Goal: Information Seeking & Learning: Learn about a topic

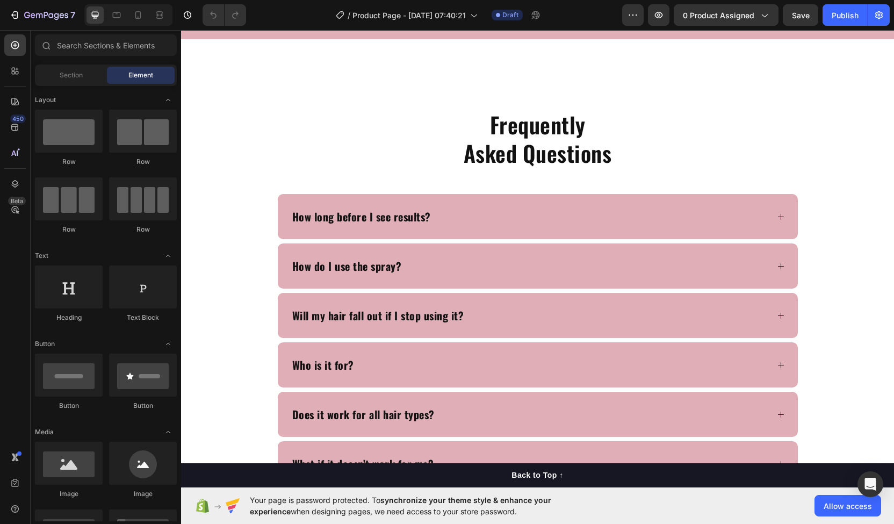
scroll to position [3066, 0]
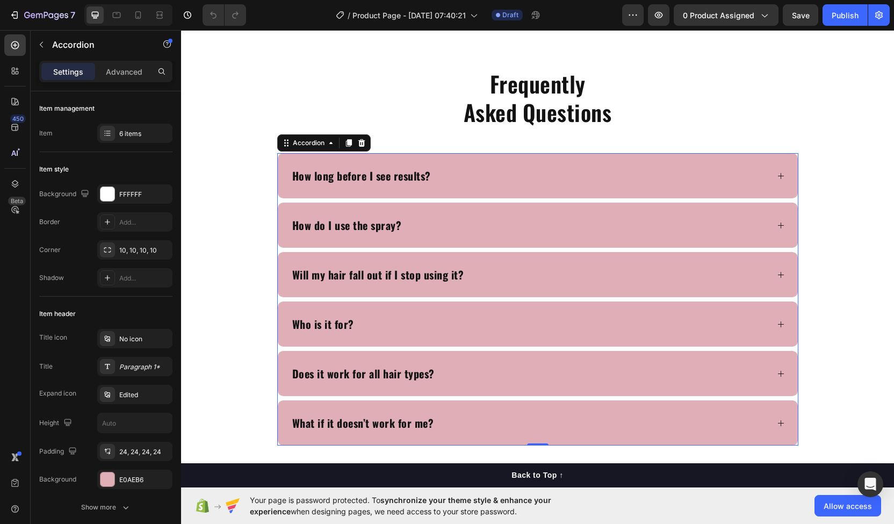
click at [560, 182] on div "How long before I see results?" at bounding box center [529, 175] width 477 height 19
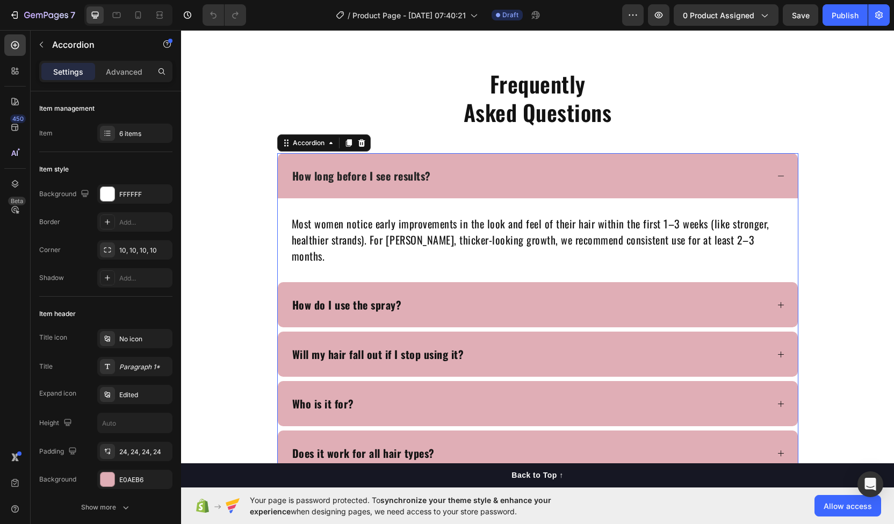
click at [560, 182] on div "How long before I see results?" at bounding box center [529, 175] width 477 height 19
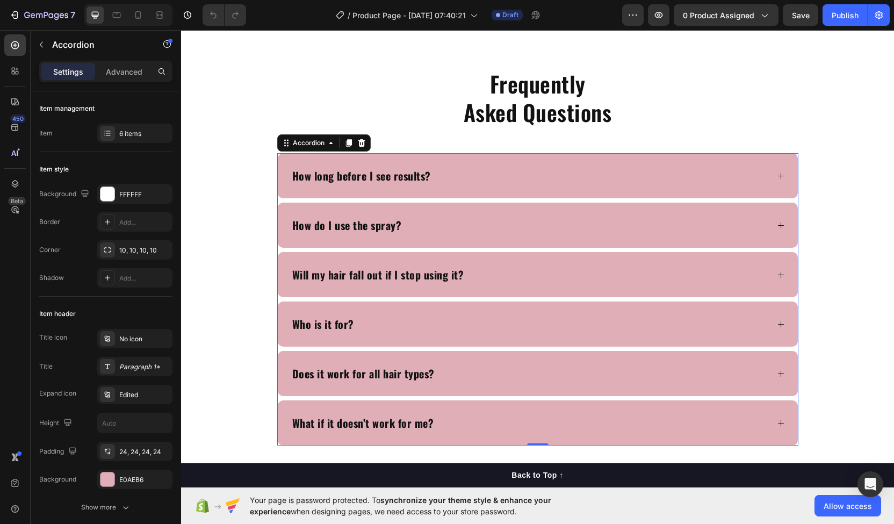
click at [569, 231] on div "How do I use the spray?" at bounding box center [529, 224] width 477 height 19
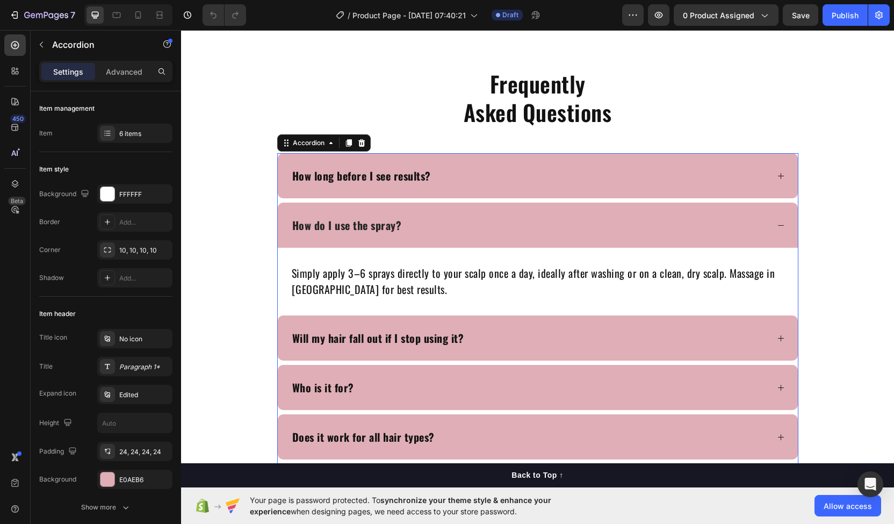
click at [569, 231] on div "How do I use the spray?" at bounding box center [529, 224] width 477 height 19
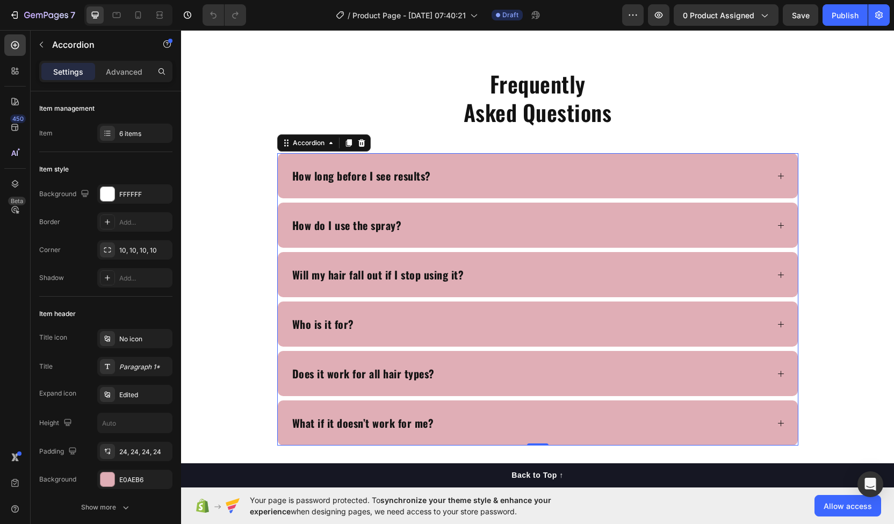
click at [581, 267] on div "Will my hair fall out if I stop using it?" at bounding box center [529, 274] width 477 height 19
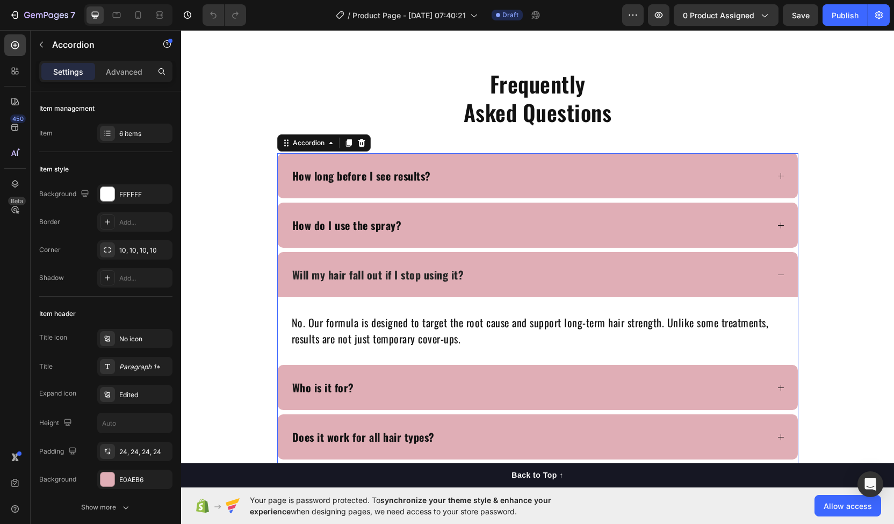
click at [581, 267] on div "Will my hair fall out if I stop using it?" at bounding box center [529, 274] width 477 height 19
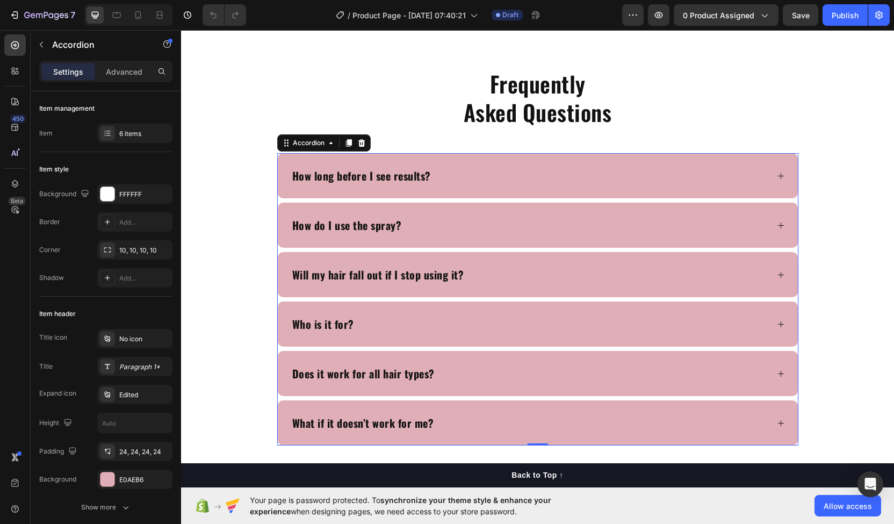
click at [581, 267] on div "Will my hair fall out if I stop using it?" at bounding box center [529, 274] width 477 height 19
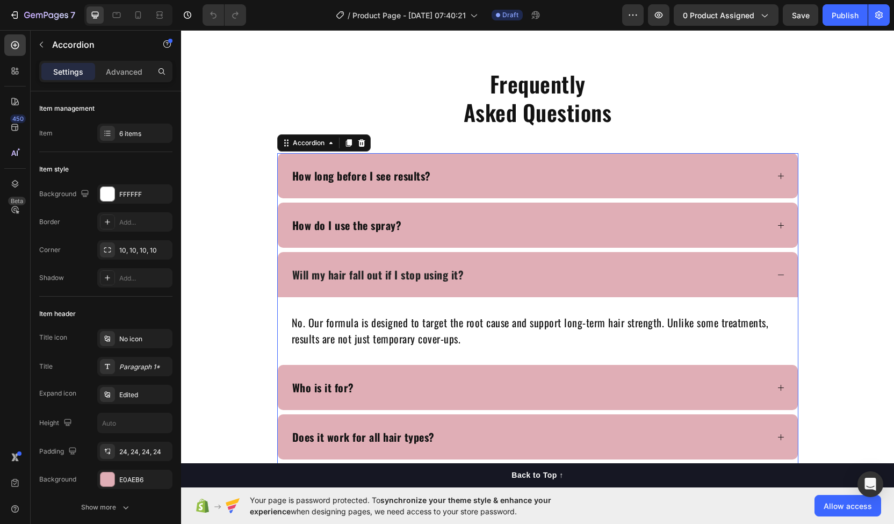
click at [581, 267] on div "Will my hair fall out if I stop using it?" at bounding box center [529, 274] width 477 height 19
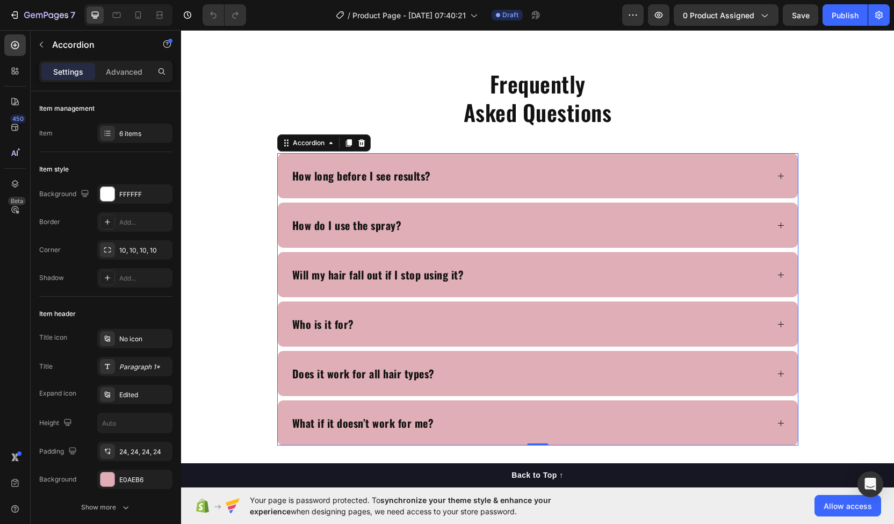
click at [581, 267] on div "Will my hair fall out if I stop using it?" at bounding box center [529, 274] width 477 height 19
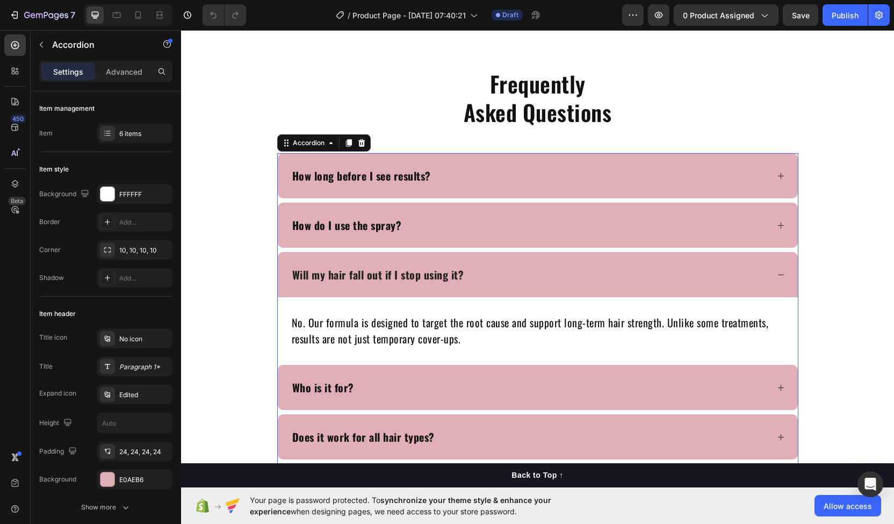
click at [581, 265] on div "Will my hair fall out if I stop using it?" at bounding box center [529, 274] width 477 height 19
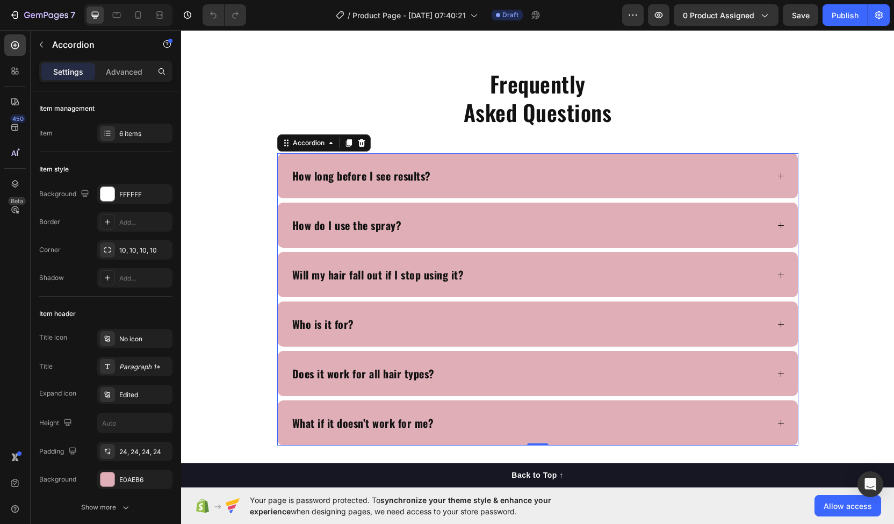
drag, startPoint x: 581, startPoint y: 265, endPoint x: 529, endPoint y: 215, distance: 71.4
click at [571, 256] on div "Will my hair fall out if I stop using it?" at bounding box center [538, 274] width 520 height 45
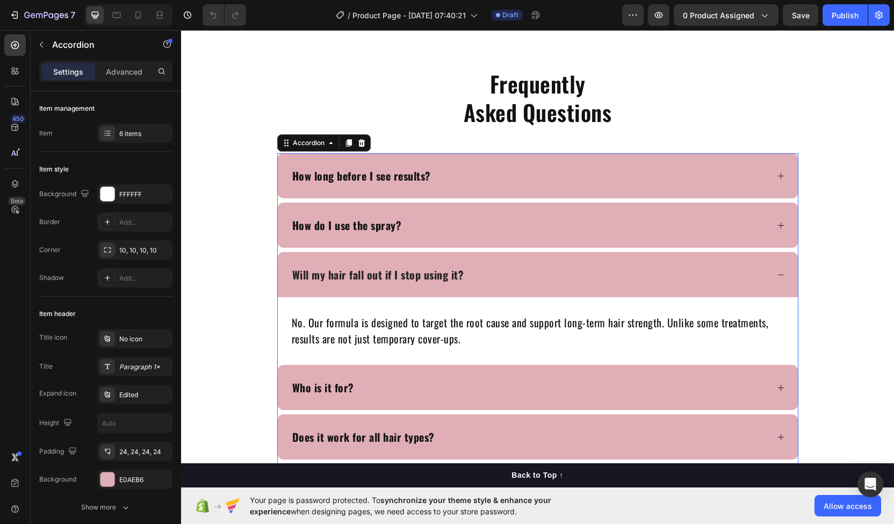
click at [597, 229] on div "How do I use the spray?" at bounding box center [529, 224] width 477 height 19
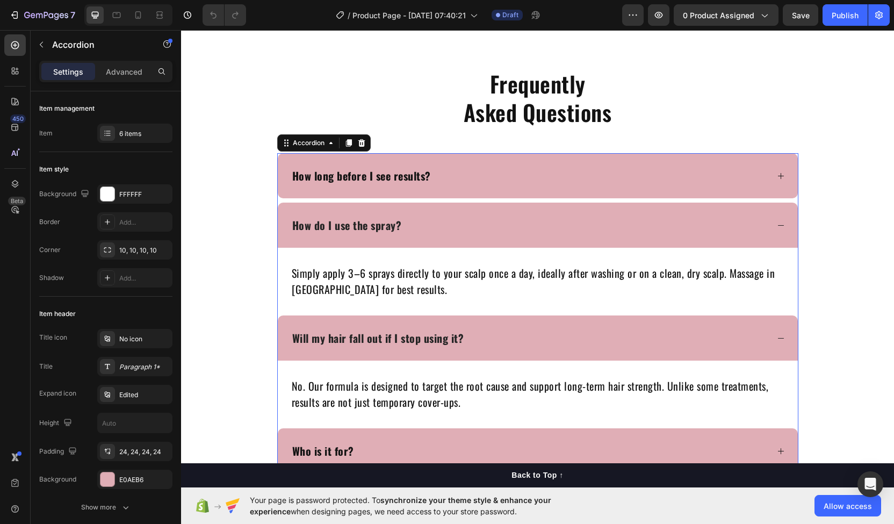
click at [597, 229] on div "How do I use the spray?" at bounding box center [529, 224] width 477 height 19
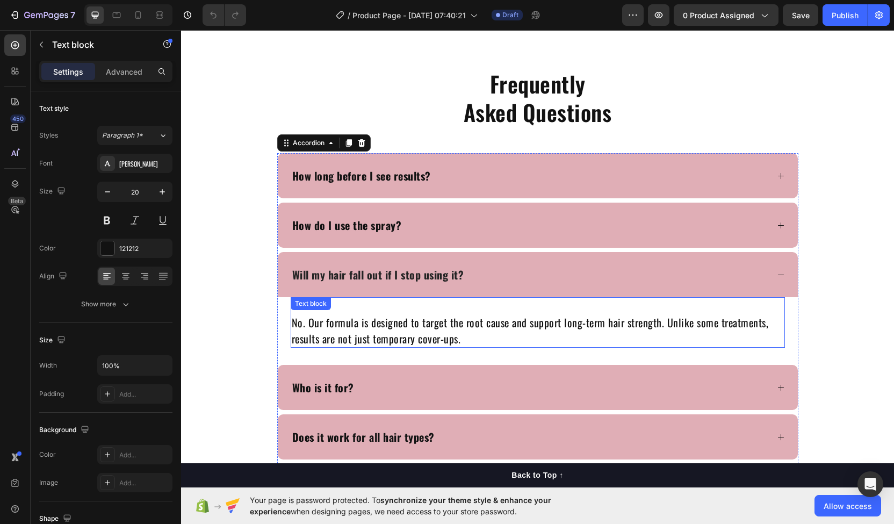
click at [594, 301] on div "No. Our formula is designed to target the root cause and support long-term hair…" at bounding box center [538, 322] width 494 height 50
click at [569, 258] on div "Will my hair fall out if I stop using it?" at bounding box center [538, 274] width 520 height 45
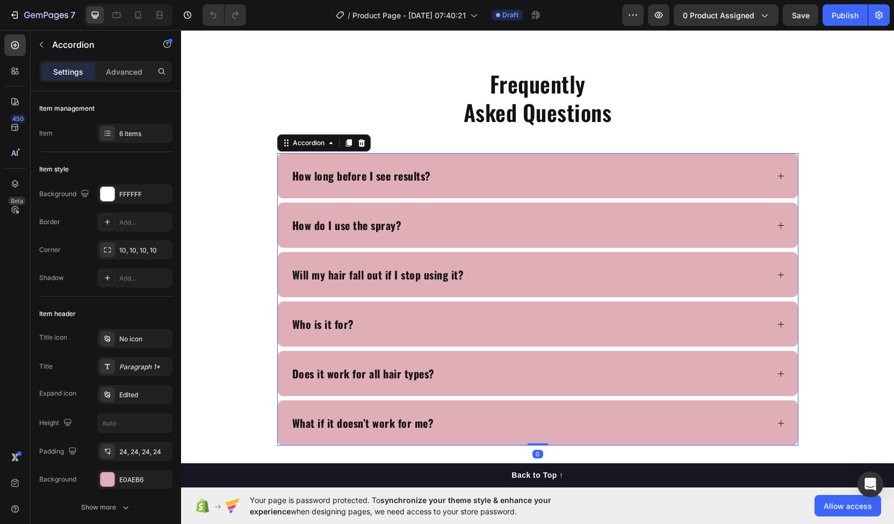
click at [569, 258] on div "Will my hair fall out if I stop using it?" at bounding box center [538, 274] width 520 height 45
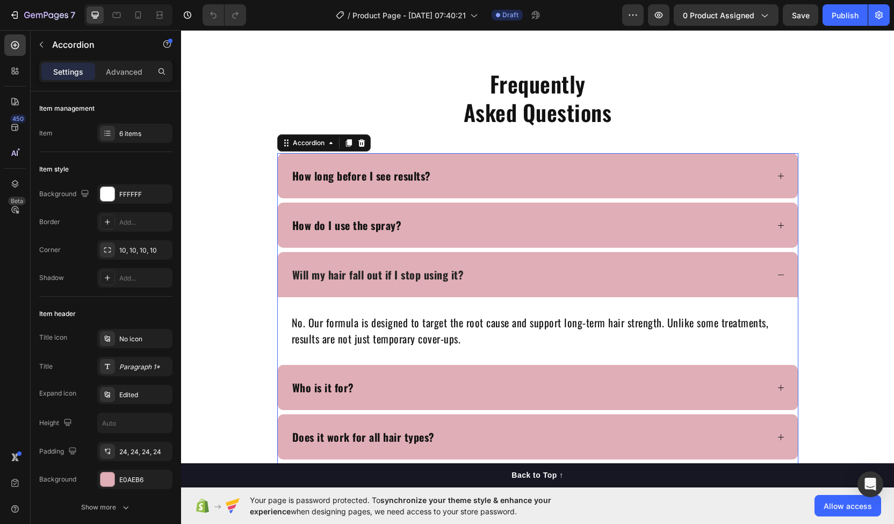
click at [569, 258] on div "Will my hair fall out if I stop using it?" at bounding box center [538, 274] width 520 height 45
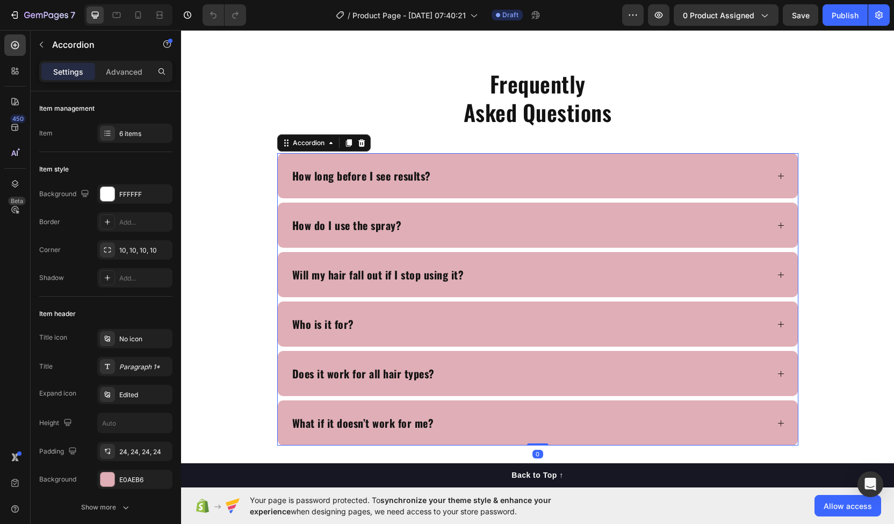
click at [573, 311] on div "Who is it for?" at bounding box center [538, 323] width 520 height 45
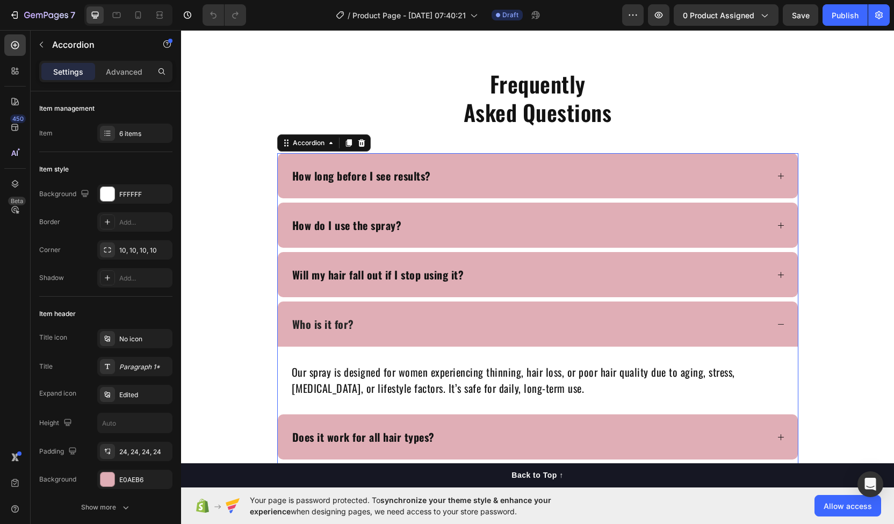
click at [573, 311] on div "Who is it for?" at bounding box center [538, 323] width 520 height 45
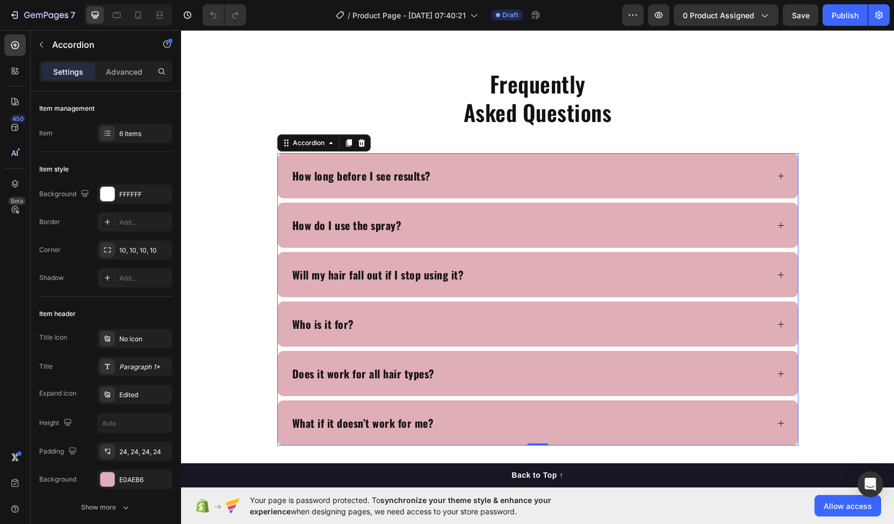
click at [582, 368] on div "Does it work for all hair types?" at bounding box center [529, 373] width 477 height 19
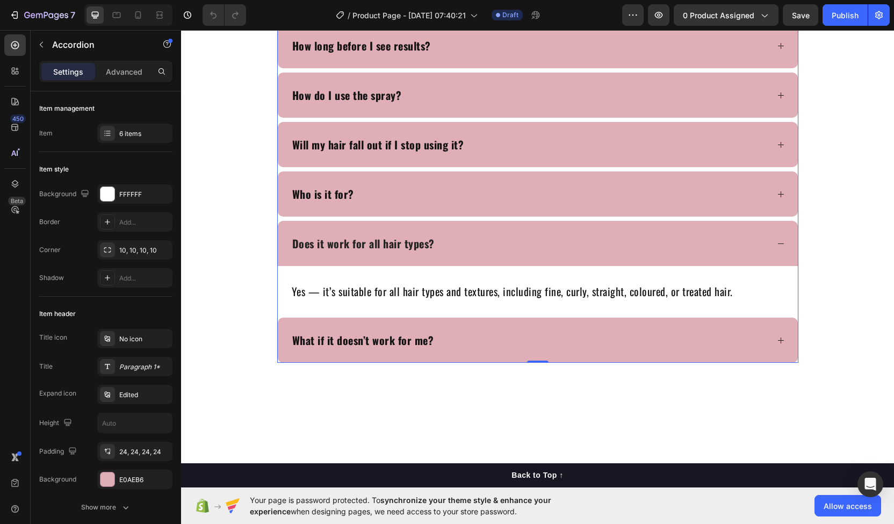
scroll to position [3193, 0]
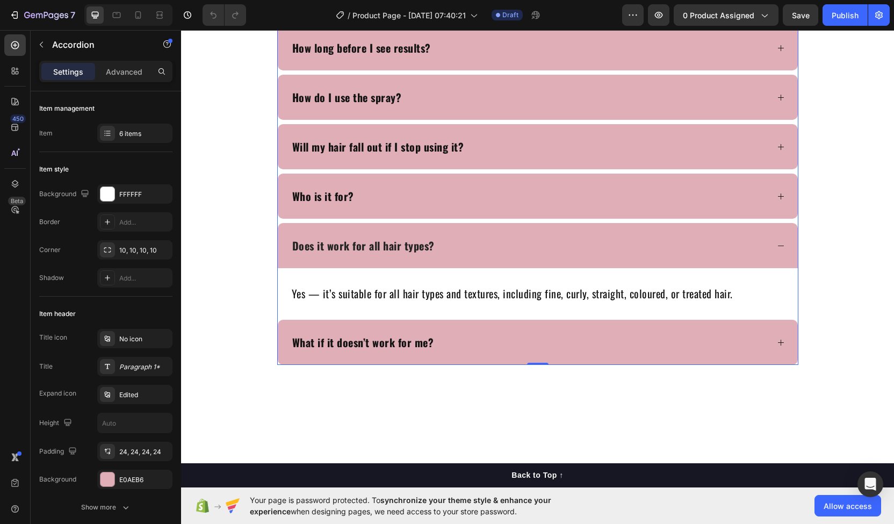
click at [476, 246] on div "Does it work for all hair types?" at bounding box center [529, 245] width 477 height 19
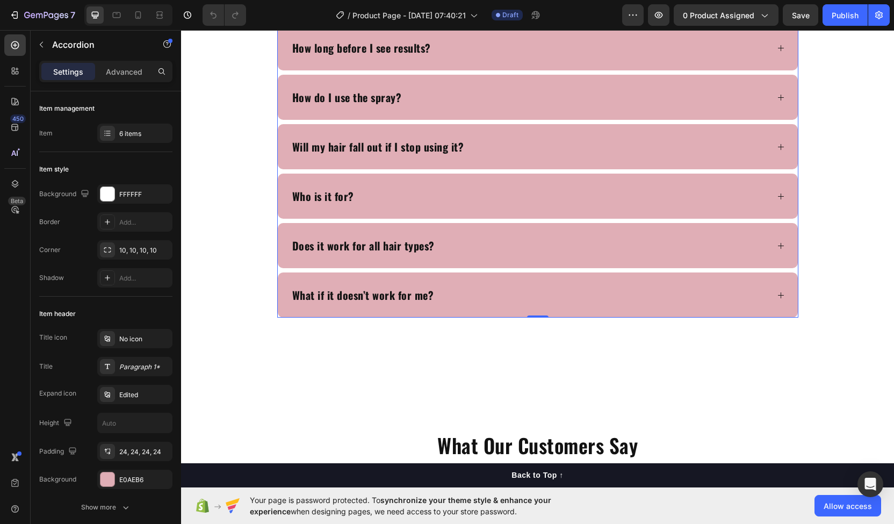
click at [444, 121] on div "How long before I see results? How do I use the spray? Will my hair fall out if…" at bounding box center [537, 171] width 521 height 292
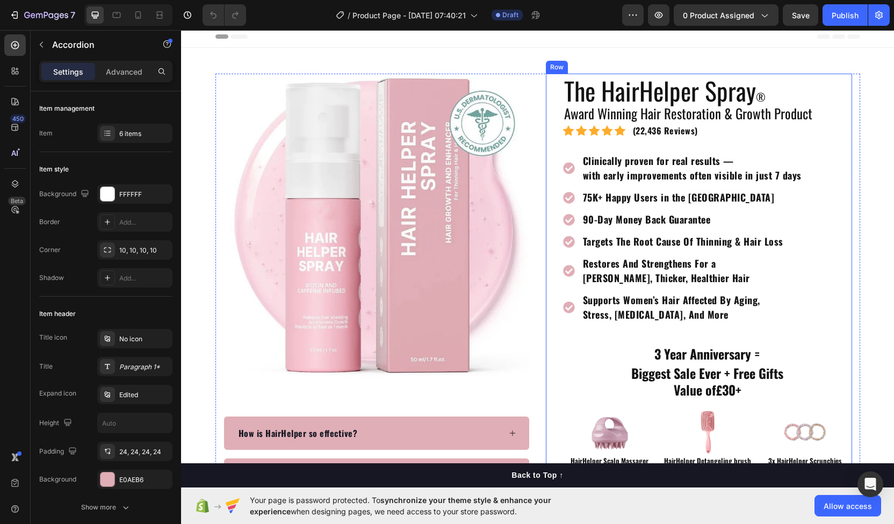
scroll to position [1, 0]
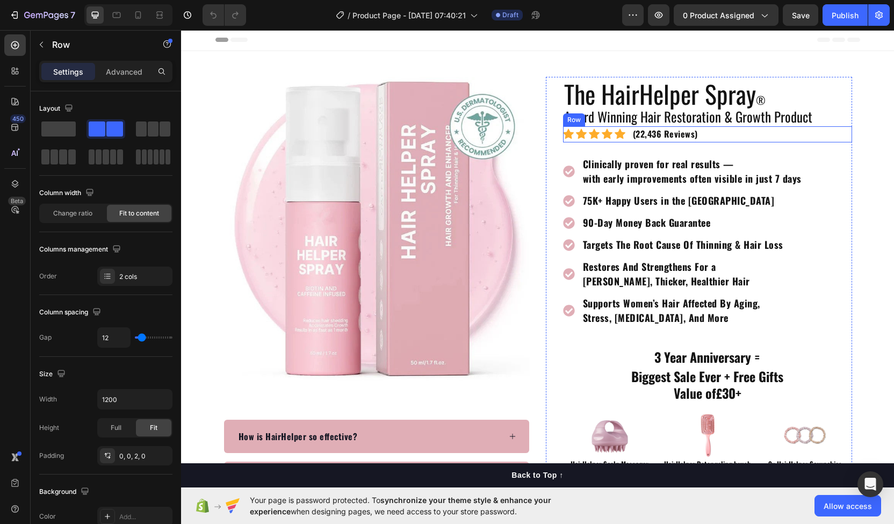
click at [710, 130] on div "Icon Icon Icon Icon Icon Icon List Hoz (22,436 Reviews) Text block Row" at bounding box center [707, 134] width 289 height 16
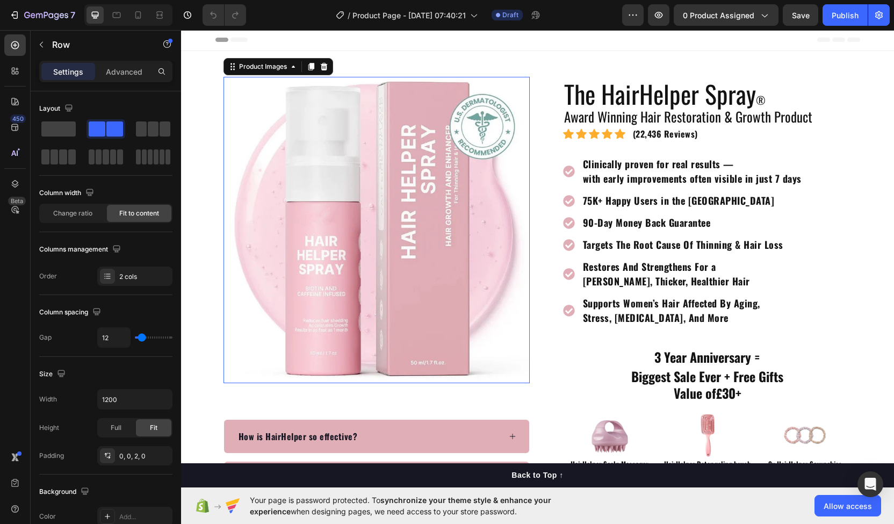
click at [376, 158] on img at bounding box center [376, 230] width 306 height 306
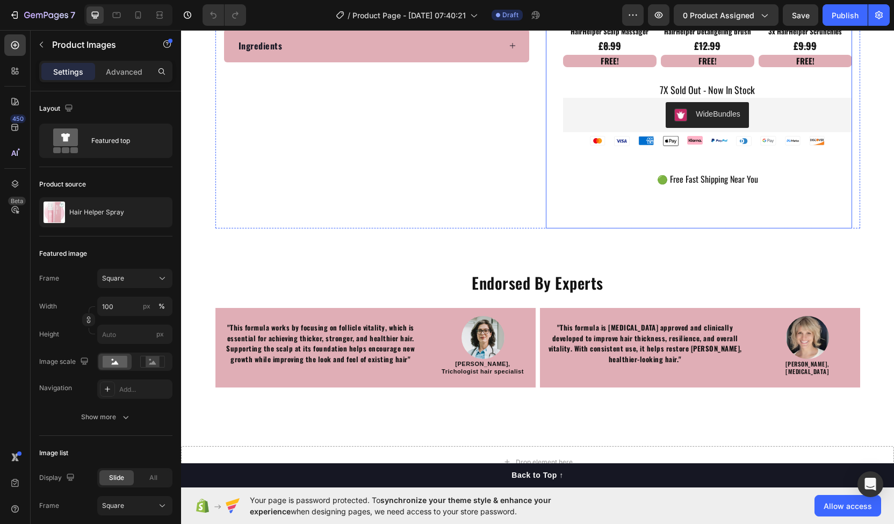
scroll to position [434, 0]
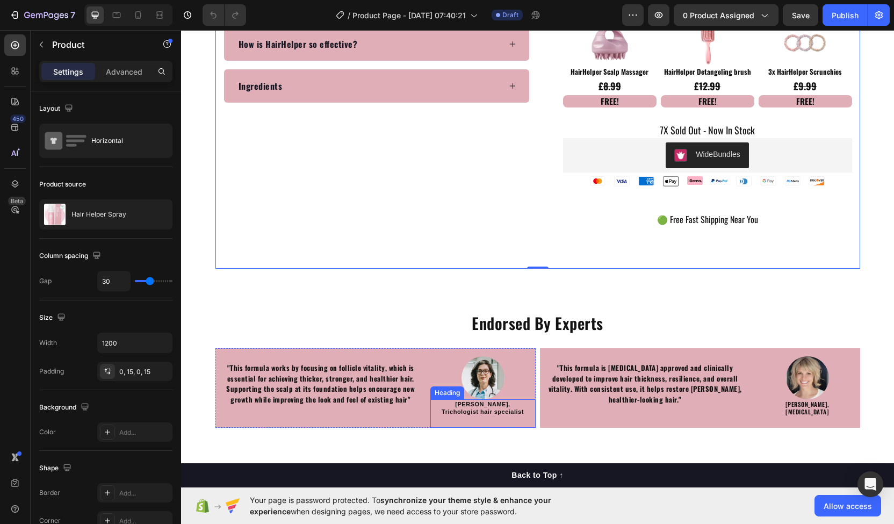
scroll to position [393, 0]
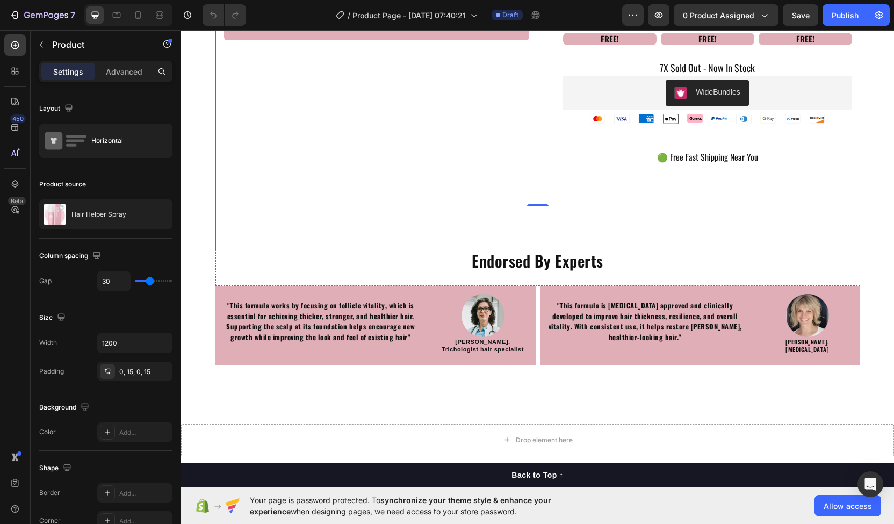
scroll to position [455, 0]
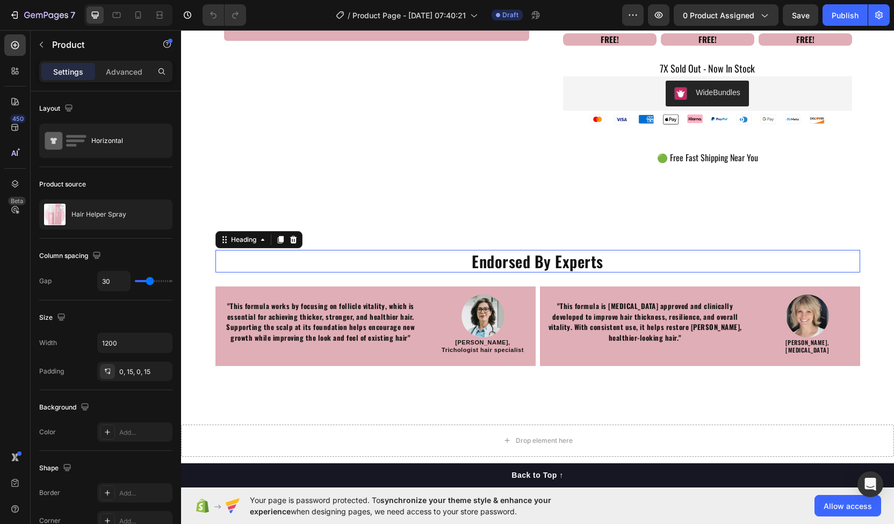
click at [441, 256] on h2 "Endorsed By Experts" at bounding box center [537, 261] width 644 height 23
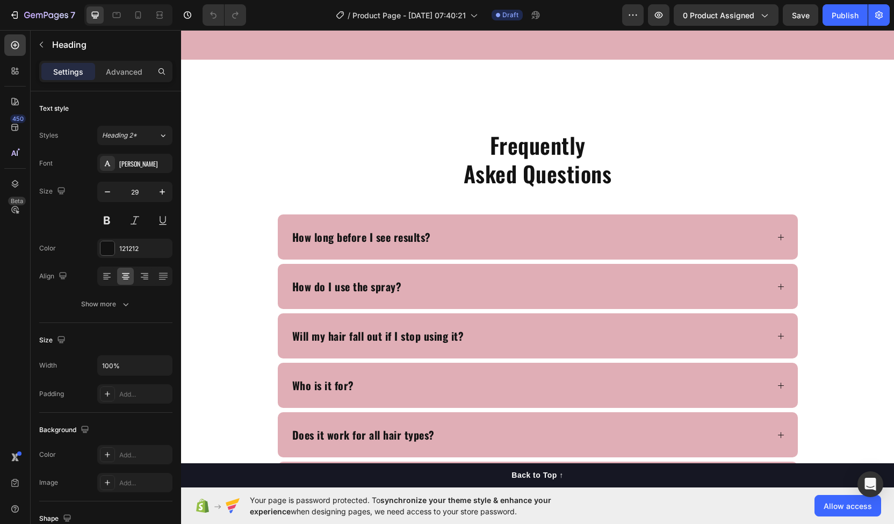
scroll to position [3003, 0]
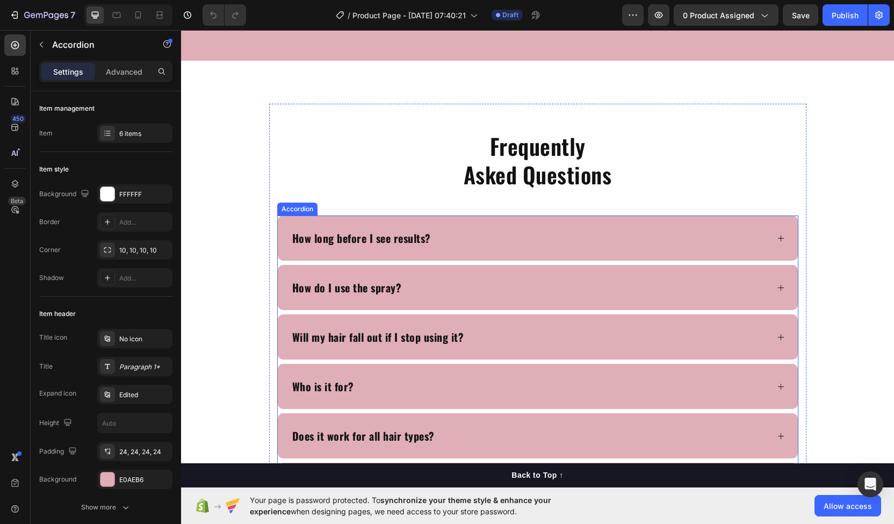
click at [460, 226] on div "How long before I see results?" at bounding box center [538, 237] width 520 height 45
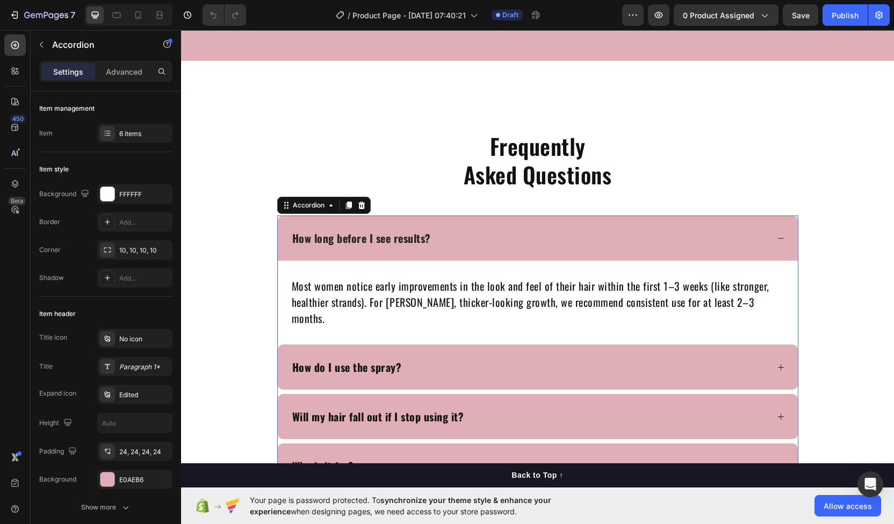
click at [460, 226] on div "How long before I see results?" at bounding box center [538, 237] width 520 height 45
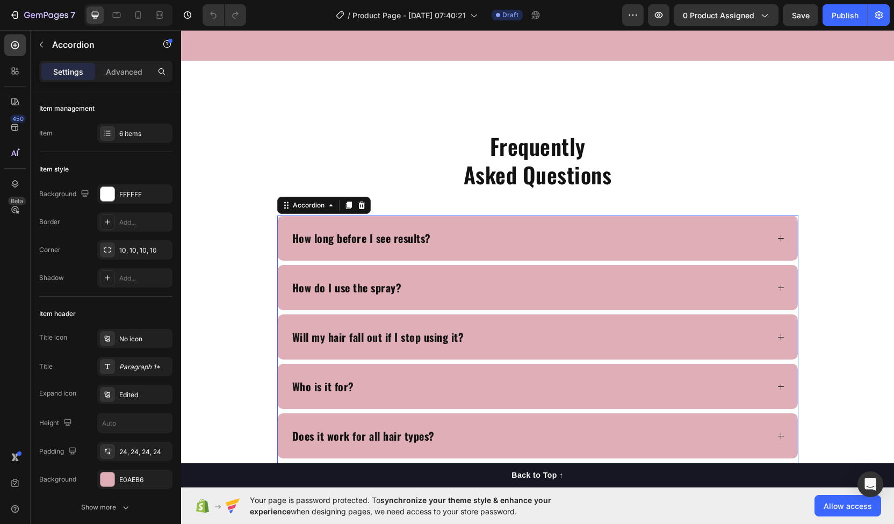
click at [445, 271] on div "How do I use the spray?" at bounding box center [538, 287] width 520 height 45
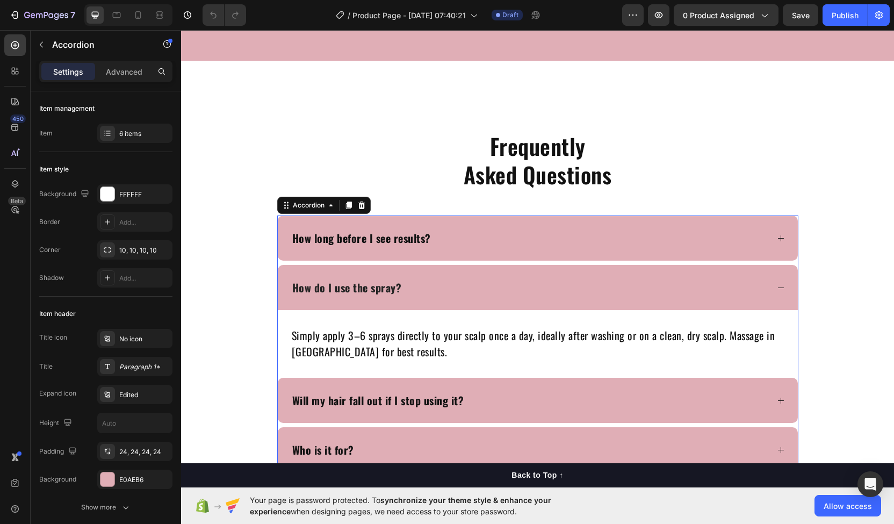
click at [445, 271] on div "How do I use the spray?" at bounding box center [538, 287] width 520 height 45
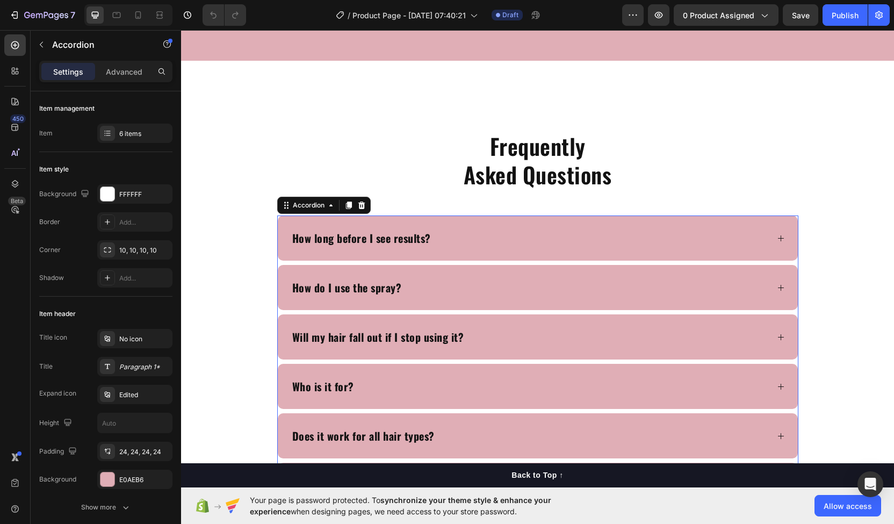
click at [445, 271] on div "How do I use the spray?" at bounding box center [538, 287] width 520 height 45
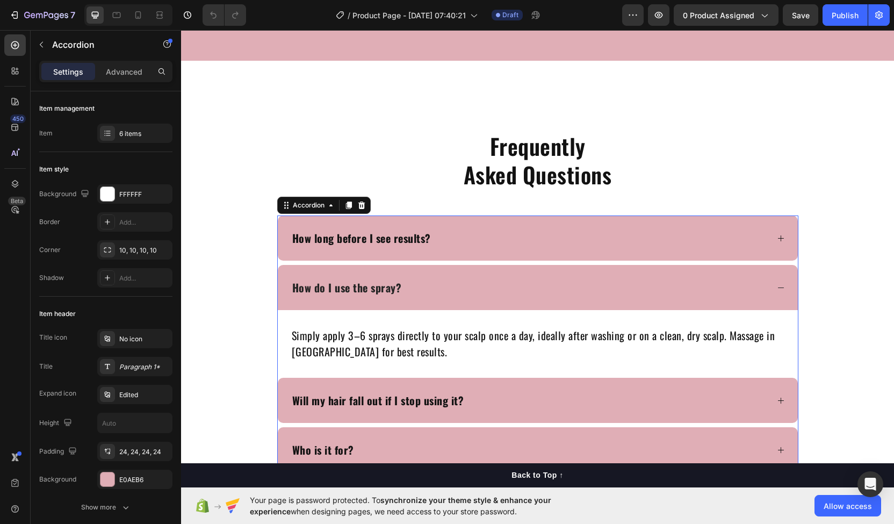
click at [445, 271] on div "How do I use the spray?" at bounding box center [538, 287] width 520 height 45
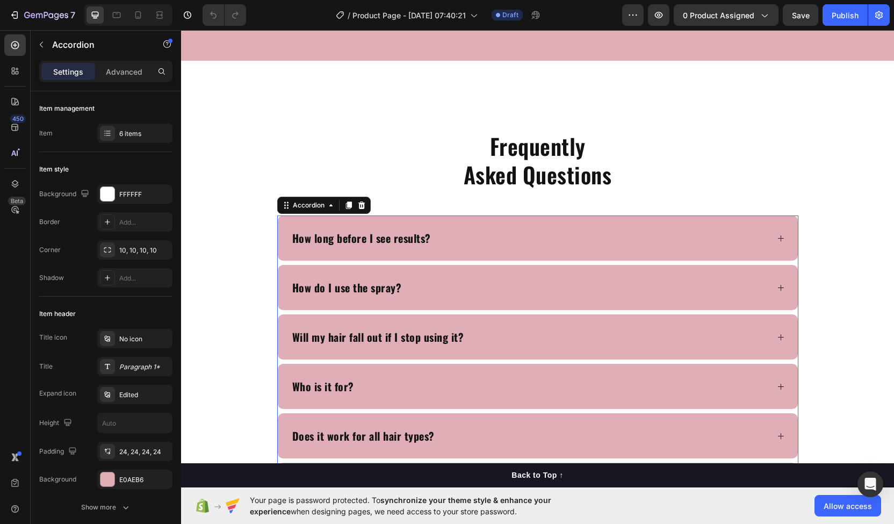
click at [445, 271] on div "How do I use the spray?" at bounding box center [538, 287] width 520 height 45
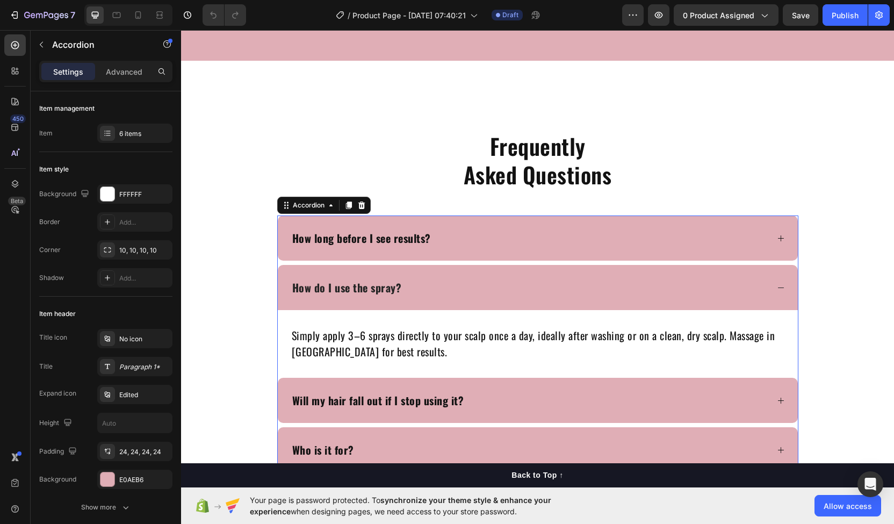
click at [453, 280] on div "How do I use the spray?" at bounding box center [529, 287] width 477 height 19
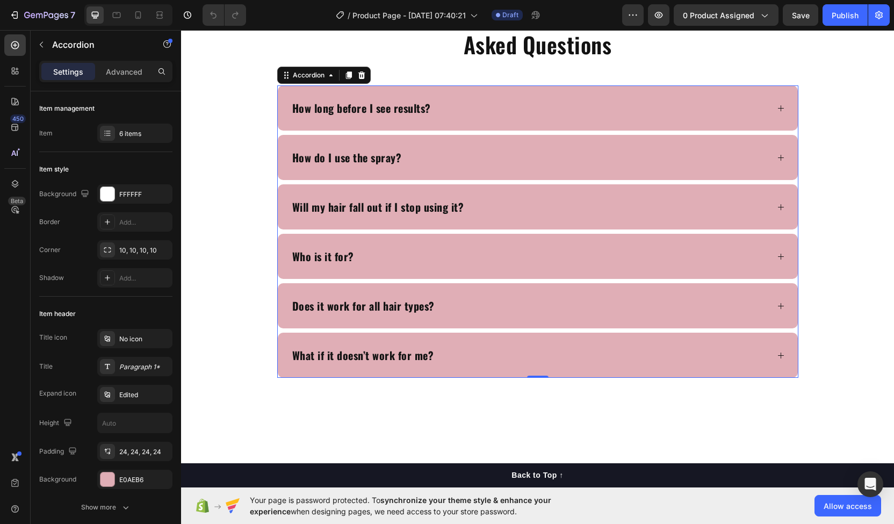
scroll to position [3134, 0]
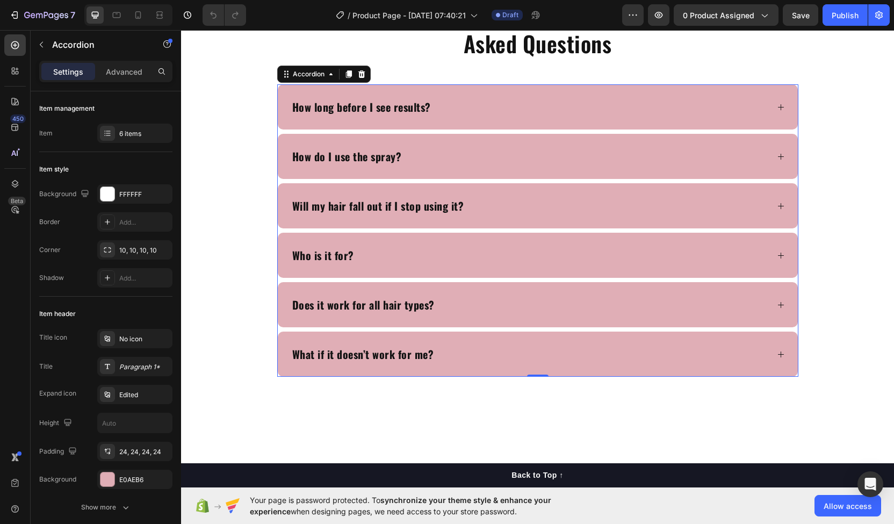
click at [415, 194] on div "Will my hair fall out if I stop using it?" at bounding box center [538, 205] width 520 height 45
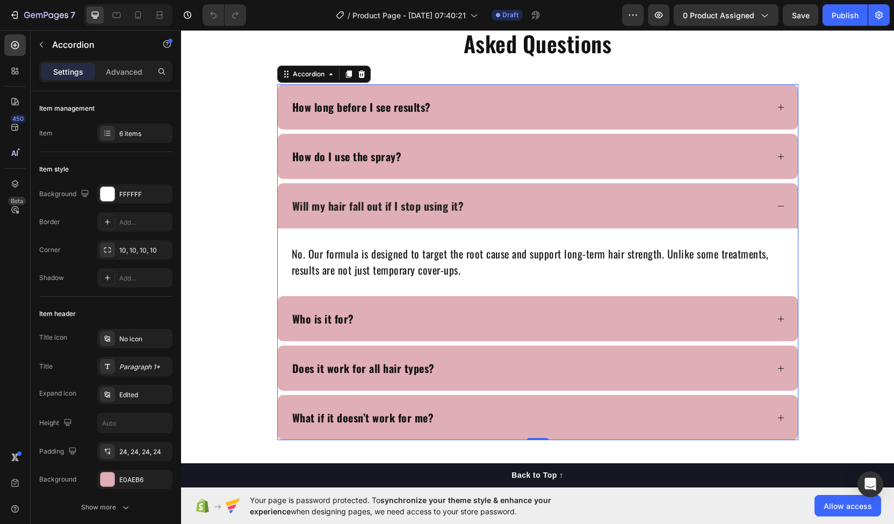
click at [527, 210] on div "Will my hair fall out if I stop using it?" at bounding box center [529, 205] width 477 height 19
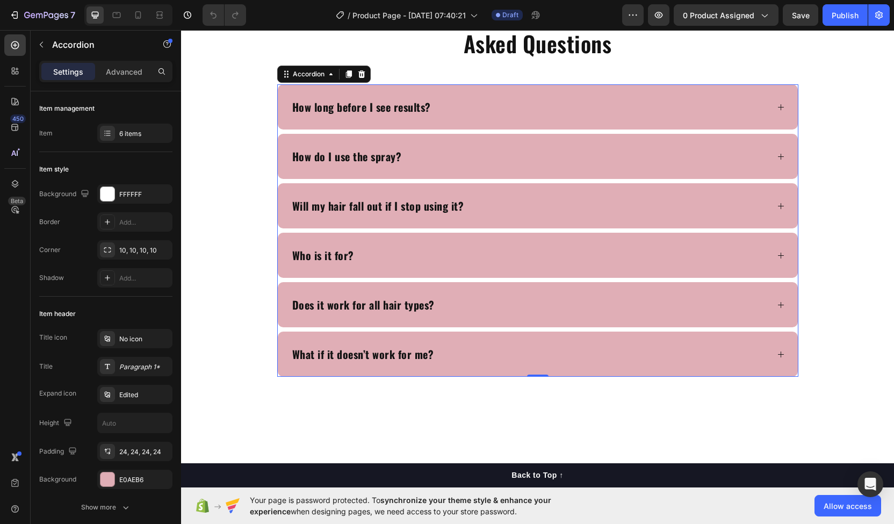
click at [502, 252] on div "Who is it for?" at bounding box center [529, 254] width 477 height 19
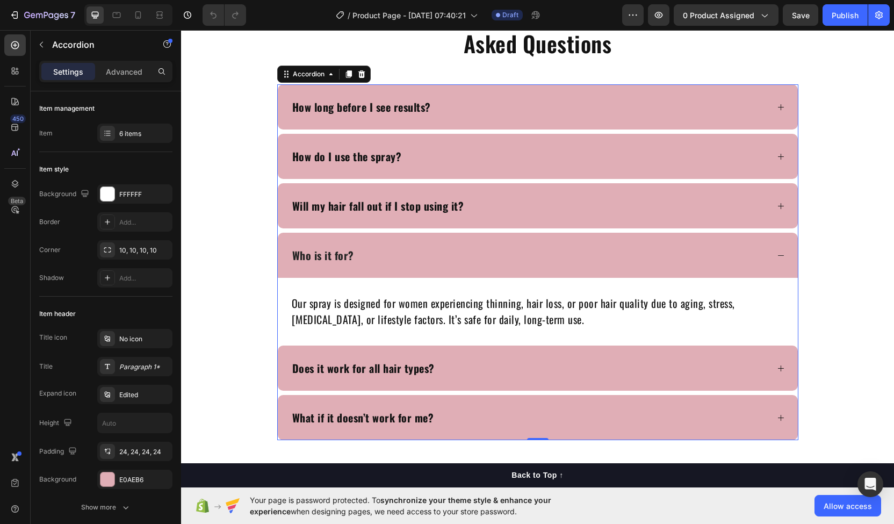
click at [502, 252] on div "Who is it for?" at bounding box center [529, 254] width 477 height 19
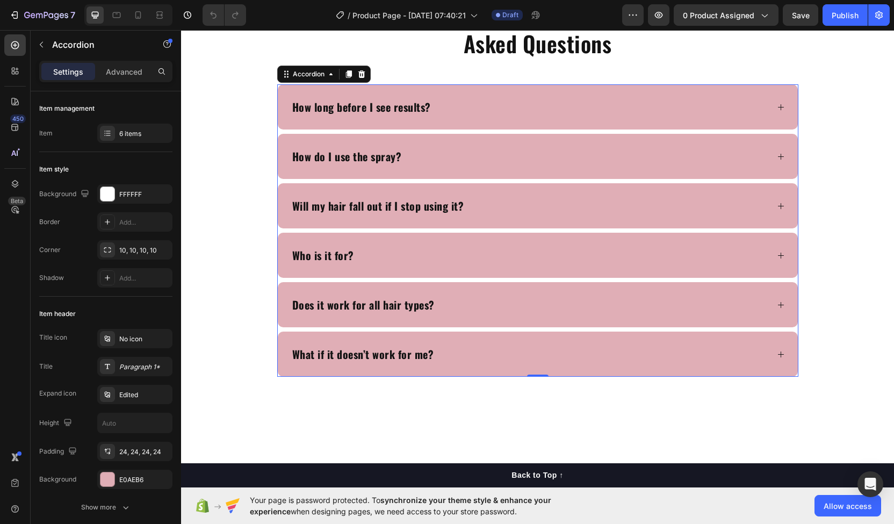
click at [502, 252] on div "Who is it for?" at bounding box center [529, 254] width 477 height 19
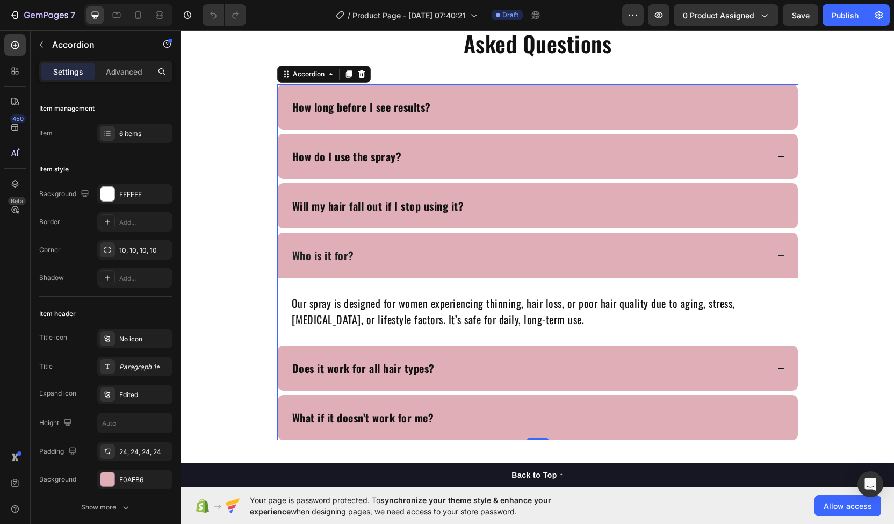
click at [502, 252] on div "Who is it for?" at bounding box center [529, 254] width 477 height 19
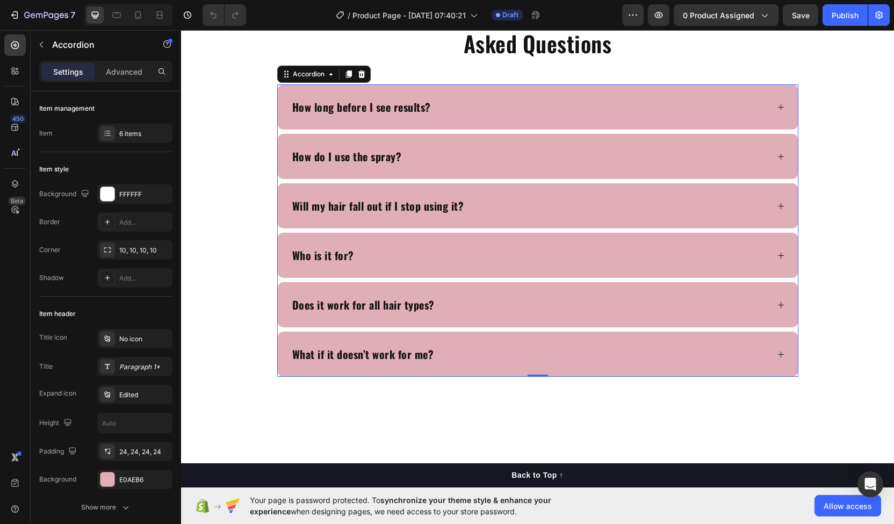
click at [502, 252] on div "Who is it for?" at bounding box center [529, 254] width 477 height 19
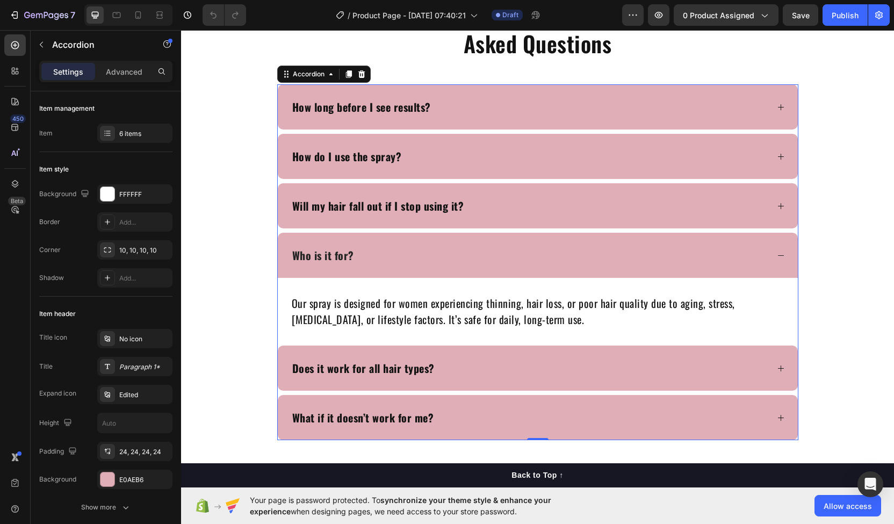
click at [502, 252] on div "Who is it for?" at bounding box center [529, 254] width 477 height 19
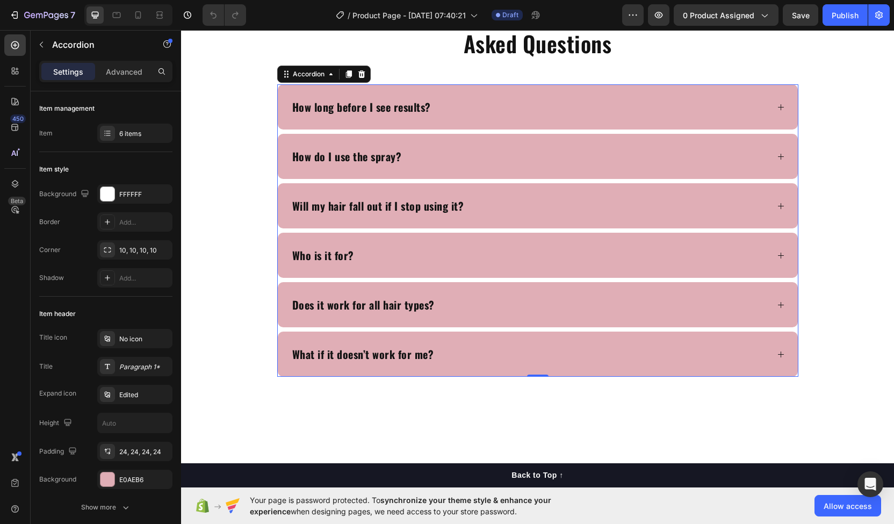
click at [490, 247] on div "Who is it for?" at bounding box center [529, 254] width 477 height 19
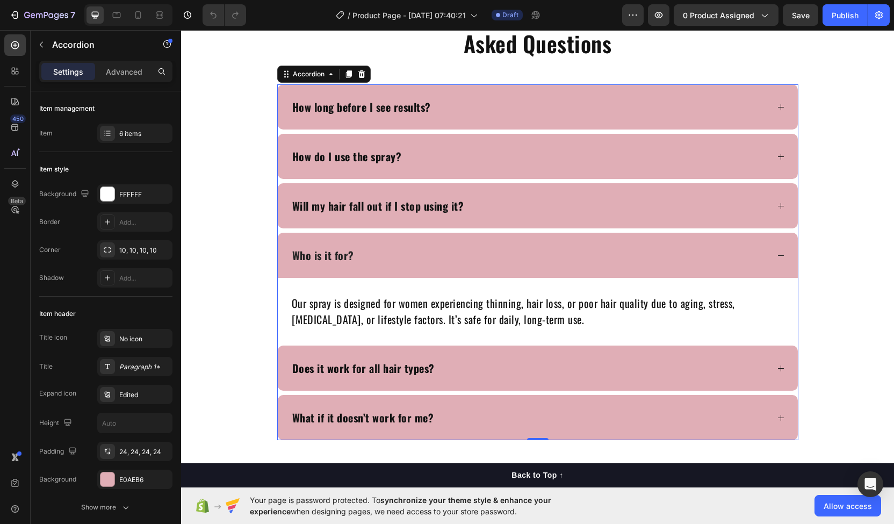
click at [492, 257] on div "Who is it for?" at bounding box center [529, 254] width 477 height 19
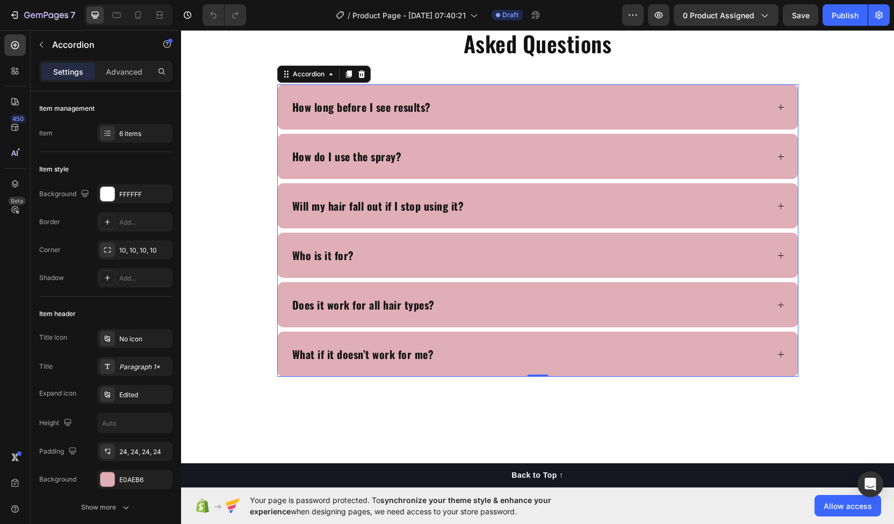
click at [483, 295] on div "Does it work for all hair types?" at bounding box center [529, 304] width 477 height 19
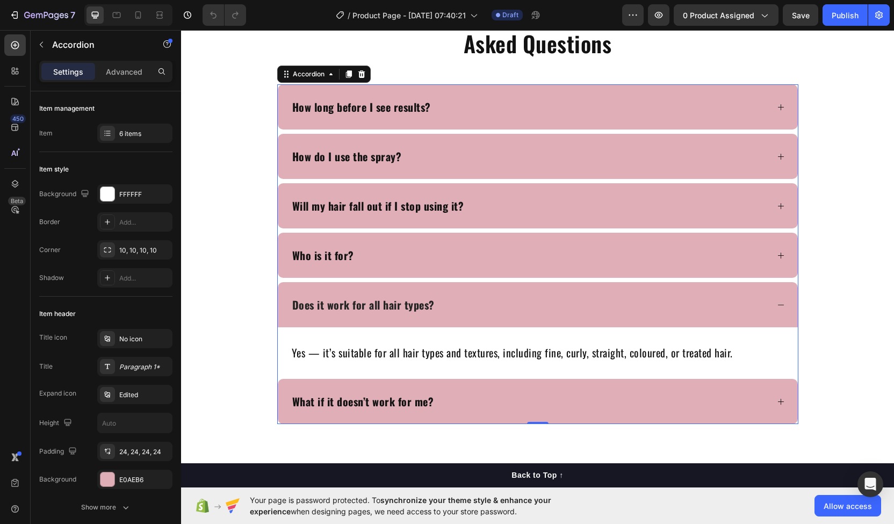
click at [483, 295] on div "Does it work for all hair types?" at bounding box center [529, 304] width 477 height 19
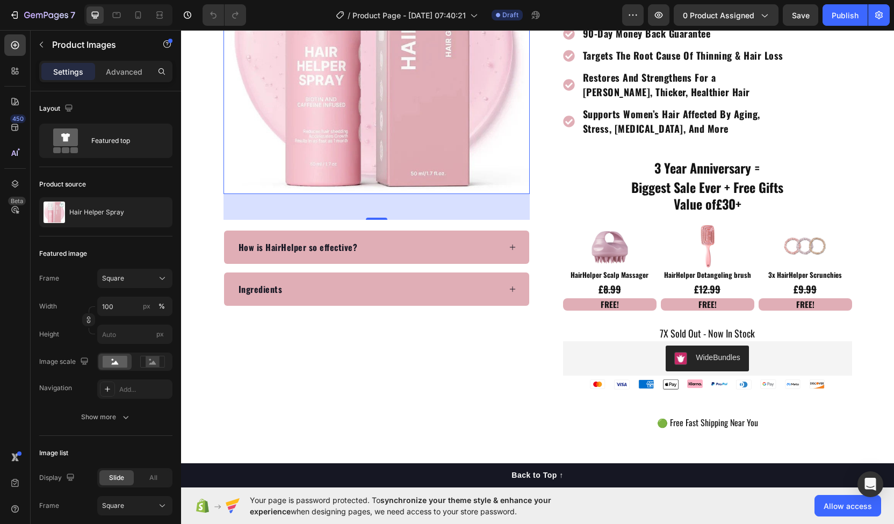
scroll to position [179, 0]
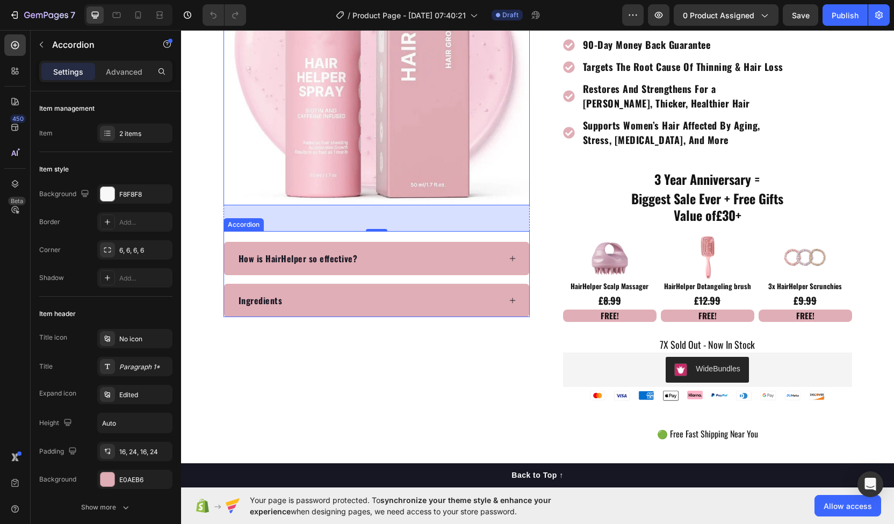
click at [444, 265] on div "How is HairHelper so effective?" at bounding box center [368, 258] width 263 height 16
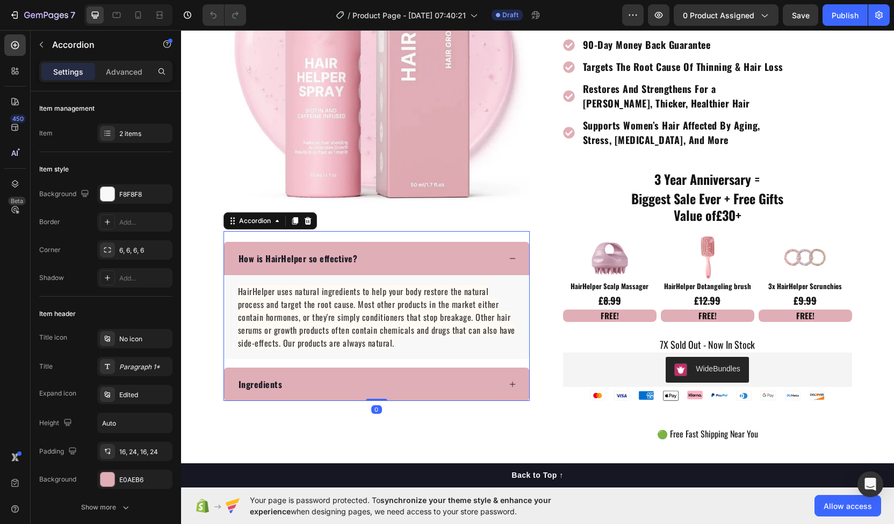
click at [444, 265] on div "How is HairHelper so effective?" at bounding box center [368, 258] width 263 height 16
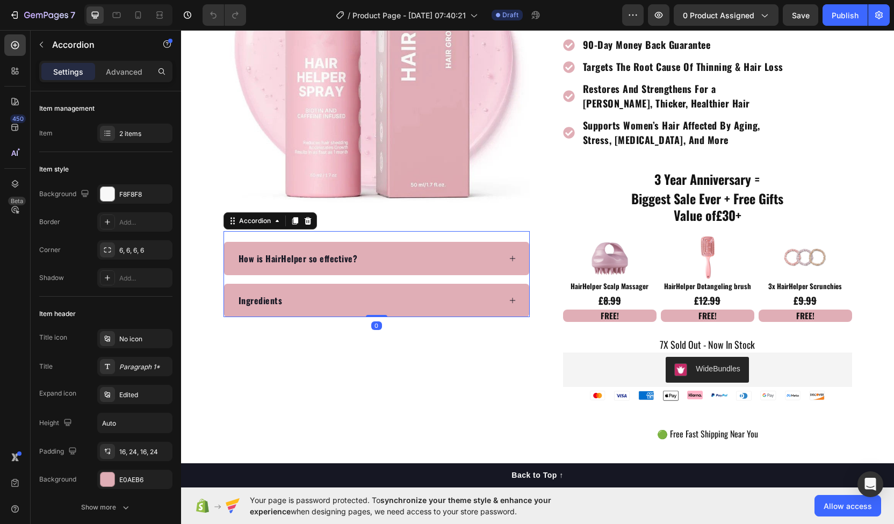
click at [388, 298] on div "Ingredients" at bounding box center [368, 300] width 263 height 16
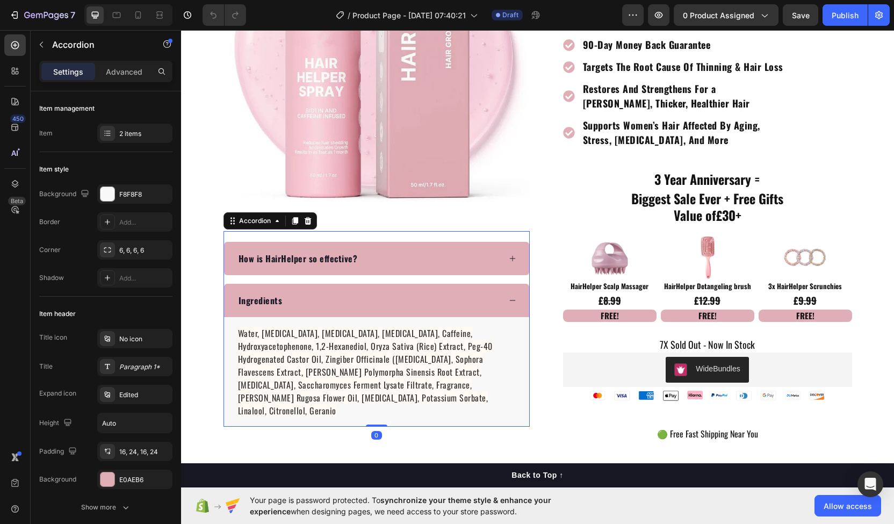
click at [388, 298] on div "Ingredients" at bounding box center [368, 300] width 263 height 16
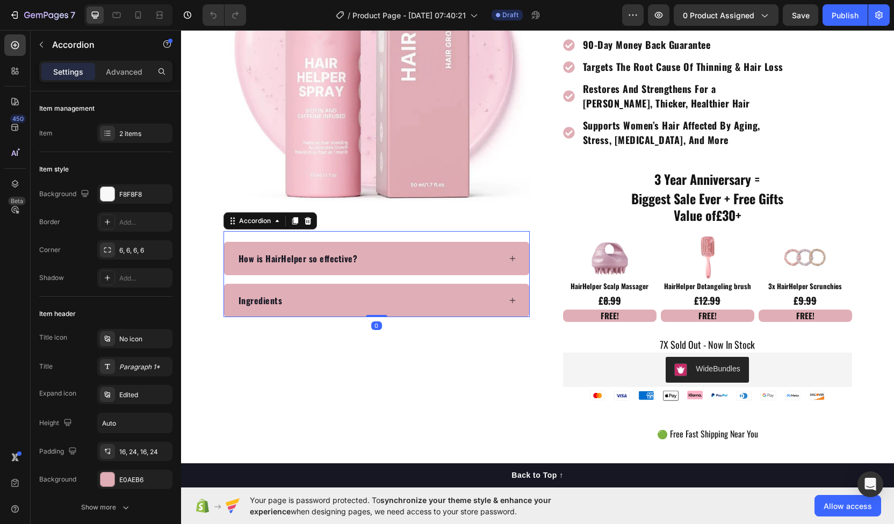
click at [388, 298] on div "Ingredients" at bounding box center [368, 300] width 263 height 16
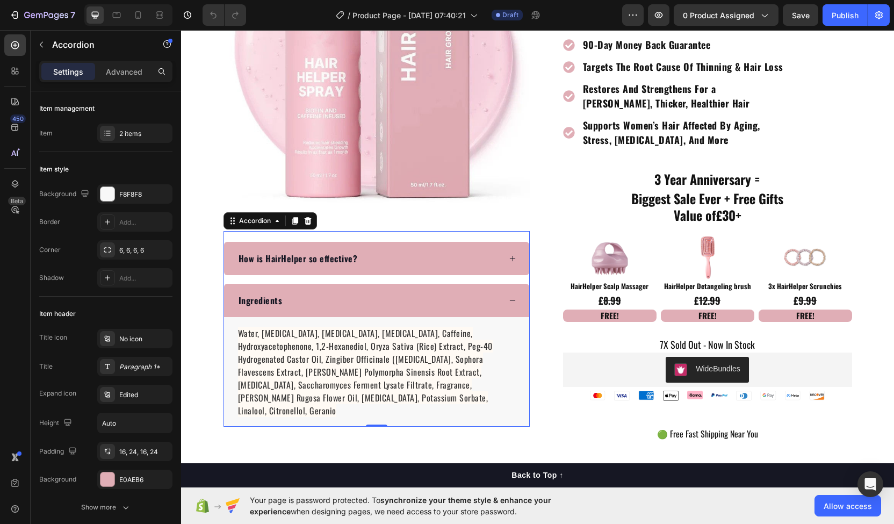
click at [388, 298] on div "Ingredients" at bounding box center [368, 300] width 263 height 16
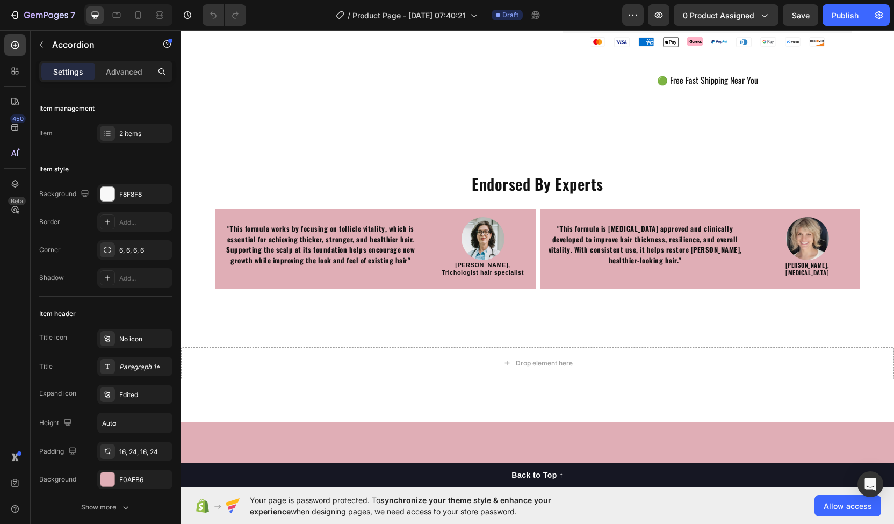
scroll to position [575, 0]
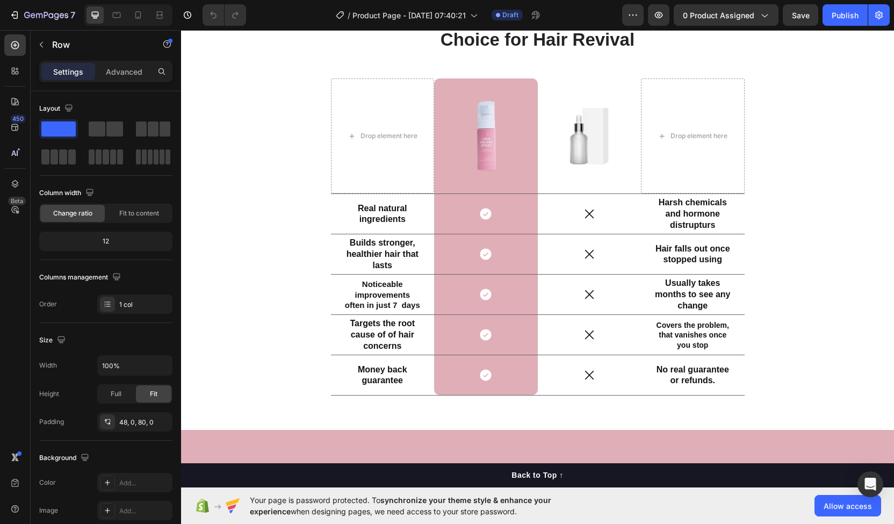
scroll to position [1748, 0]
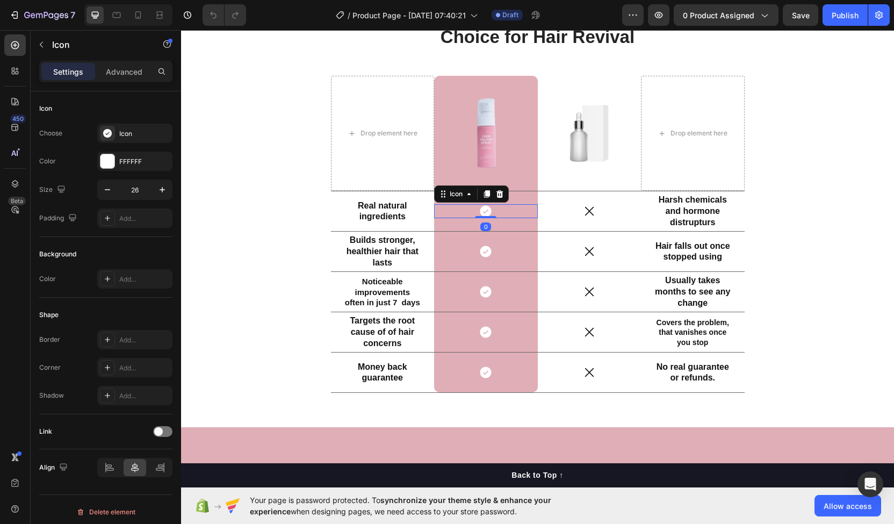
click at [484, 211] on icon at bounding box center [485, 211] width 11 height 11
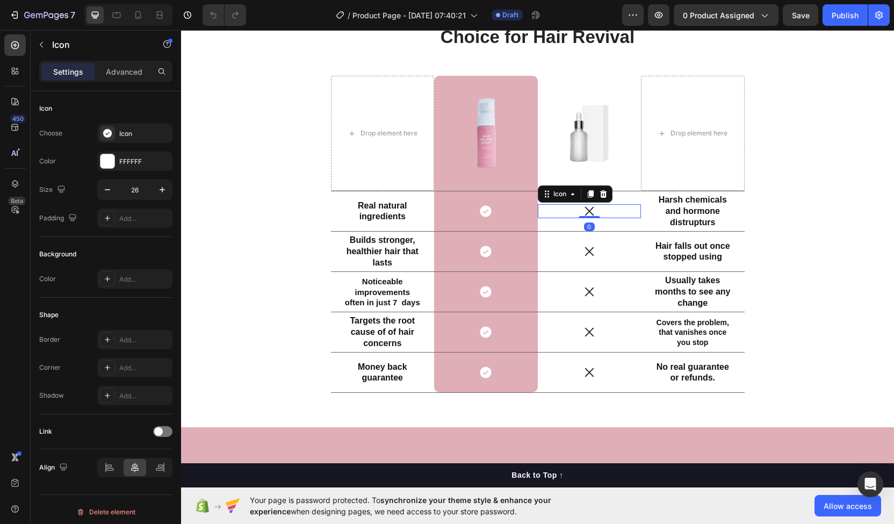
click at [584, 207] on icon at bounding box center [589, 211] width 14 height 14
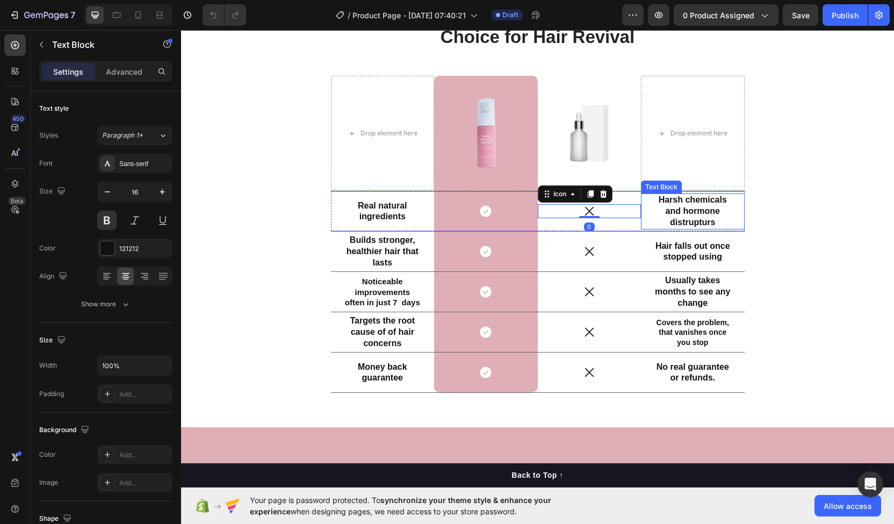
click at [701, 217] on p "Harsh chemicals and hormone distrupturs" at bounding box center [693, 210] width 76 height 33
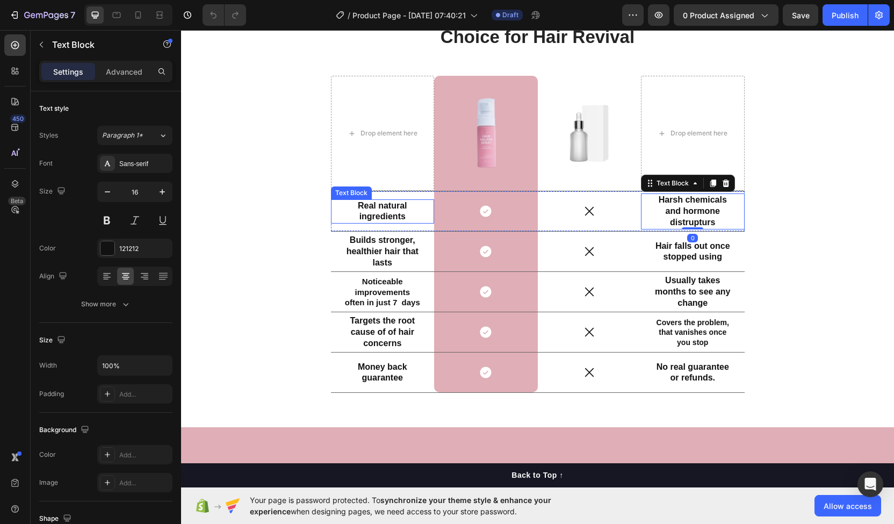
click at [398, 213] on strong "Real natural ingredients" at bounding box center [382, 211] width 49 height 20
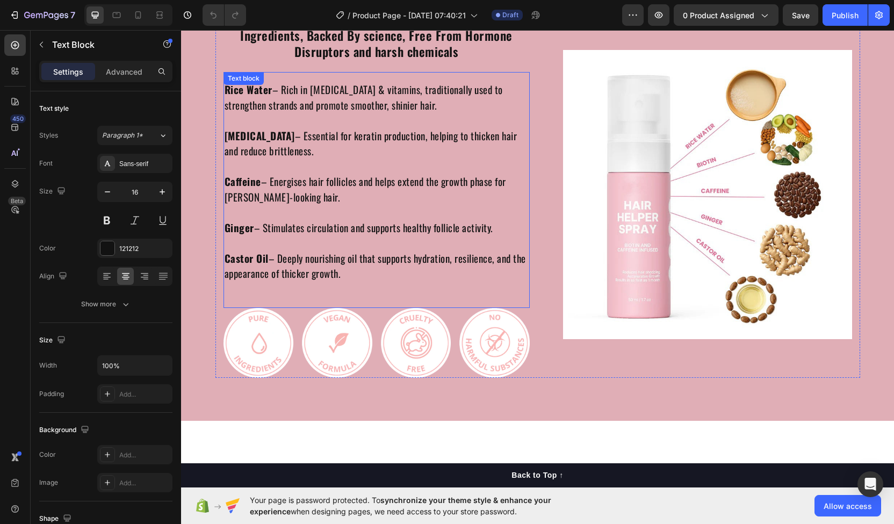
scroll to position [2206, 0]
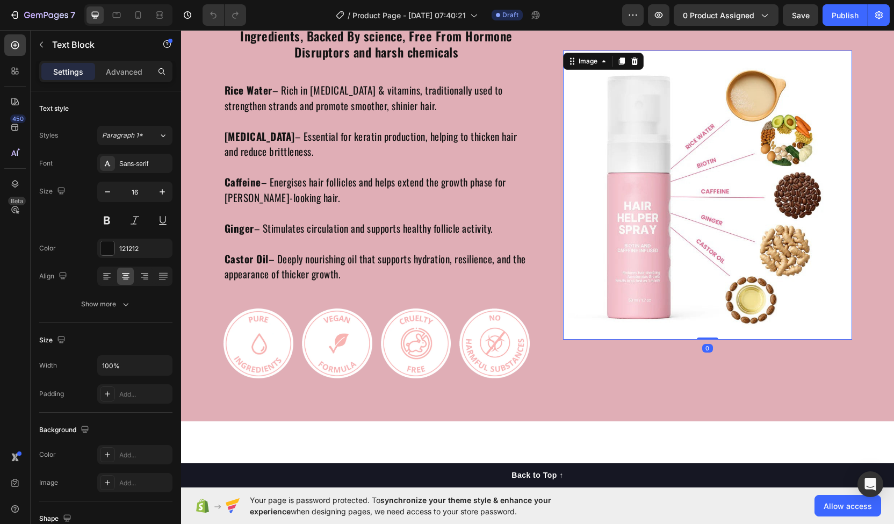
click at [709, 255] on img at bounding box center [707, 194] width 289 height 289
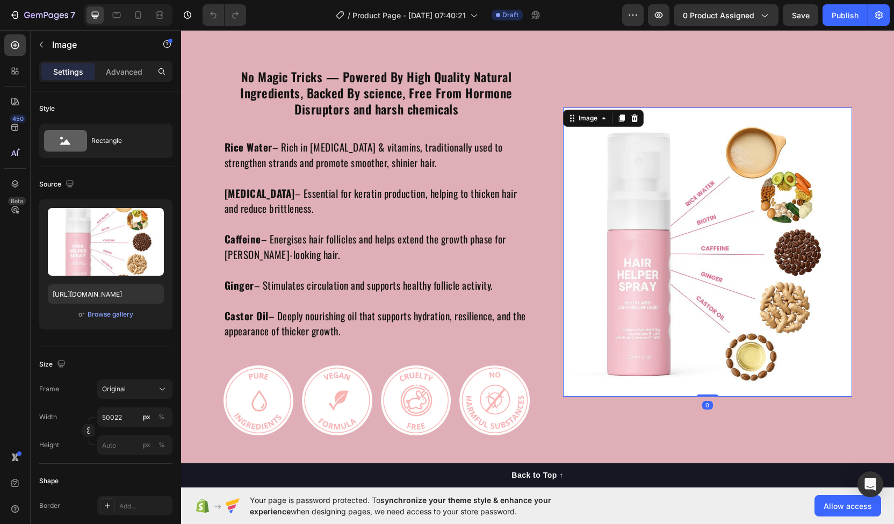
scroll to position [2131, 0]
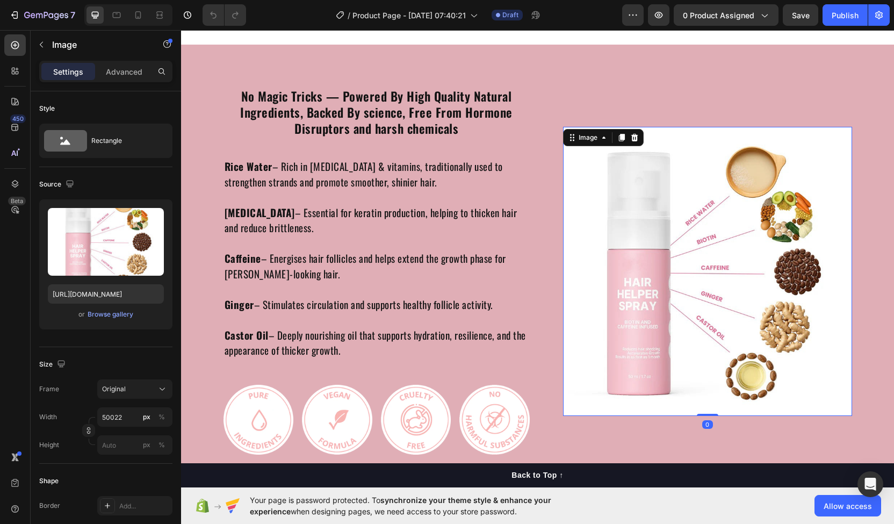
click at [751, 260] on img at bounding box center [707, 271] width 289 height 289
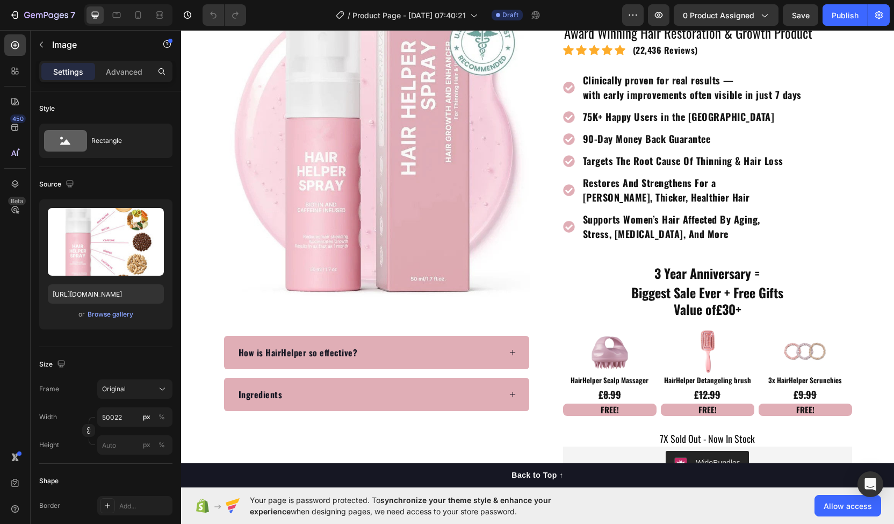
scroll to position [0, 0]
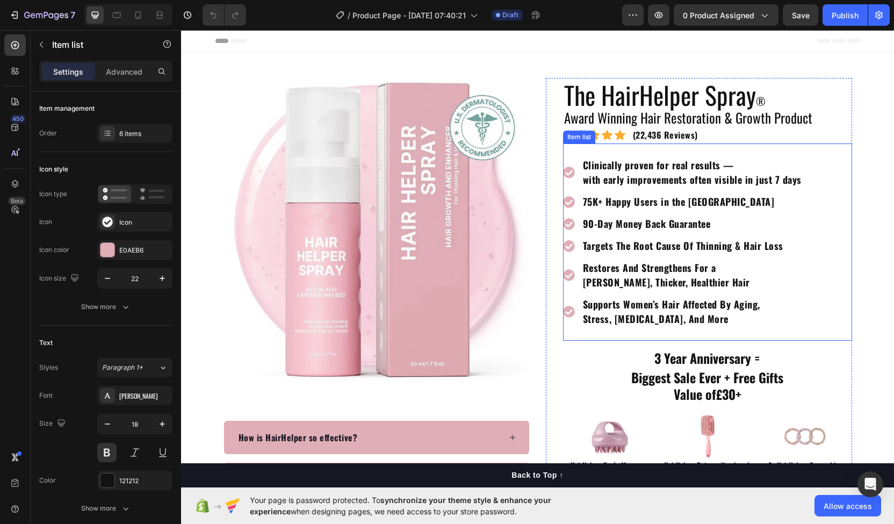
click at [692, 158] on strong "Clinically proven for real results —" at bounding box center [658, 165] width 151 height 14
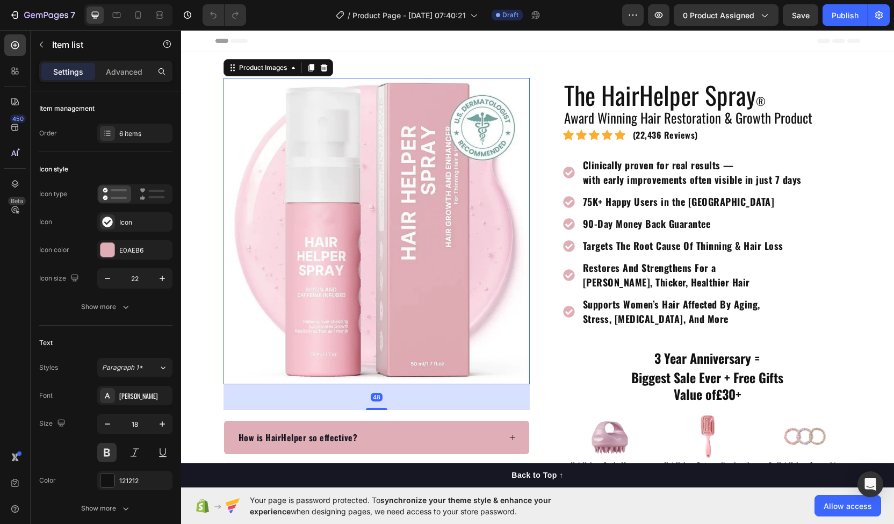
click at [389, 206] on img at bounding box center [376, 231] width 306 height 306
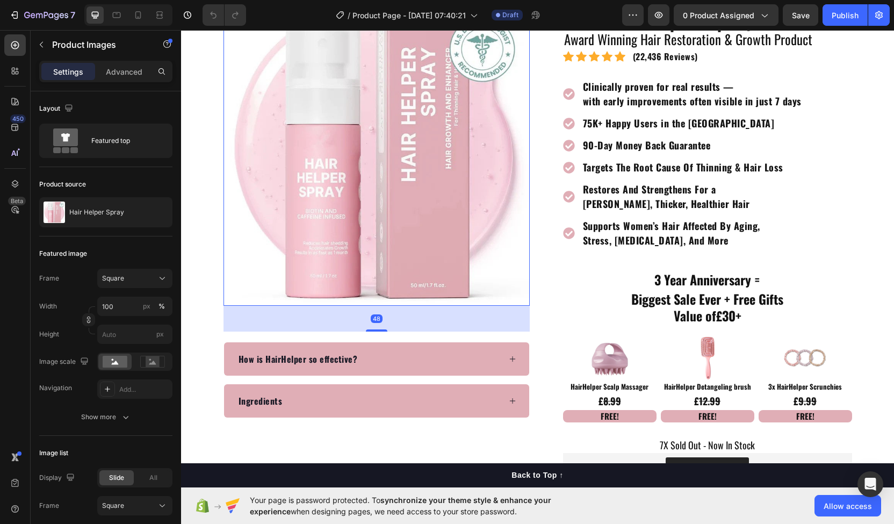
scroll to position [79, 0]
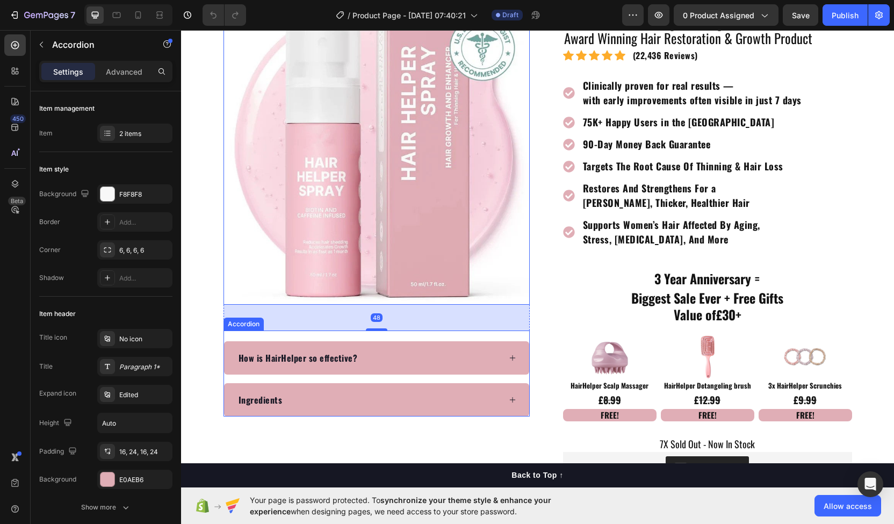
click at [378, 351] on div "How is HairHelper so effective?" at bounding box center [368, 358] width 263 height 16
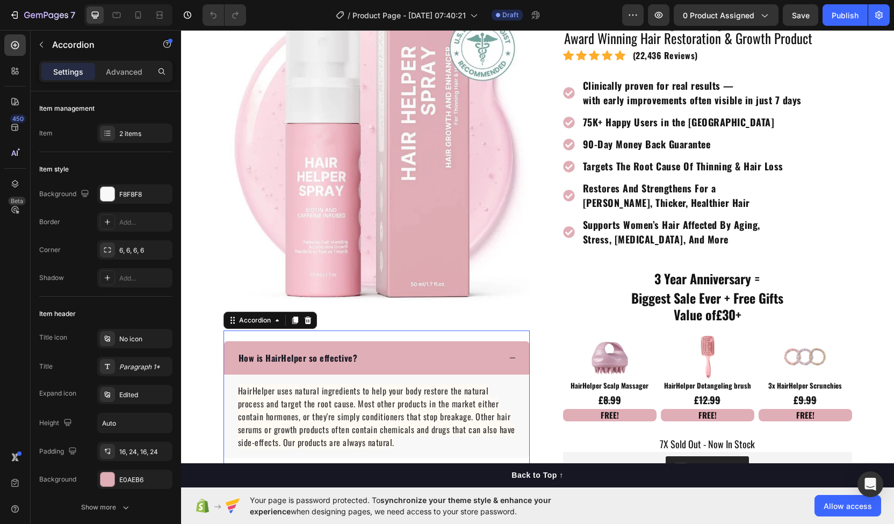
click at [378, 351] on div "How is HairHelper so effective?" at bounding box center [368, 358] width 263 height 16
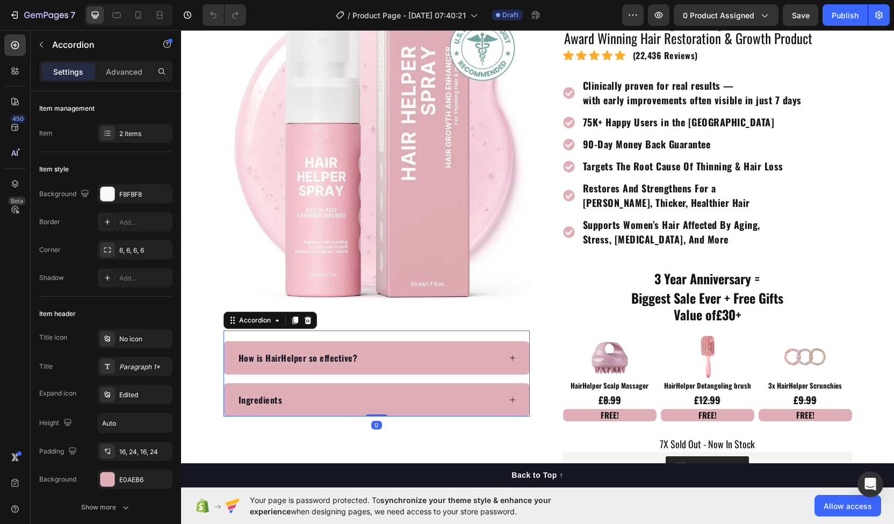
click at [365, 399] on div "Ingredients" at bounding box center [368, 400] width 263 height 16
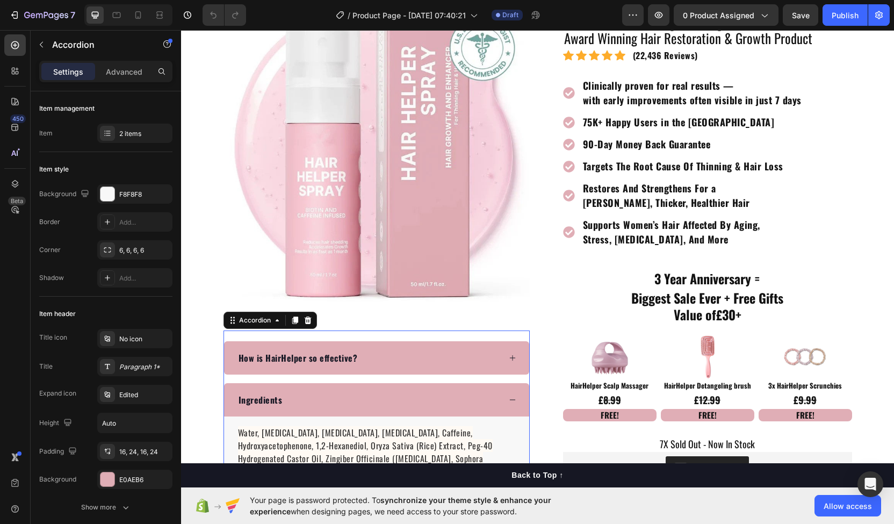
click at [365, 399] on div "Ingredients" at bounding box center [368, 400] width 263 height 16
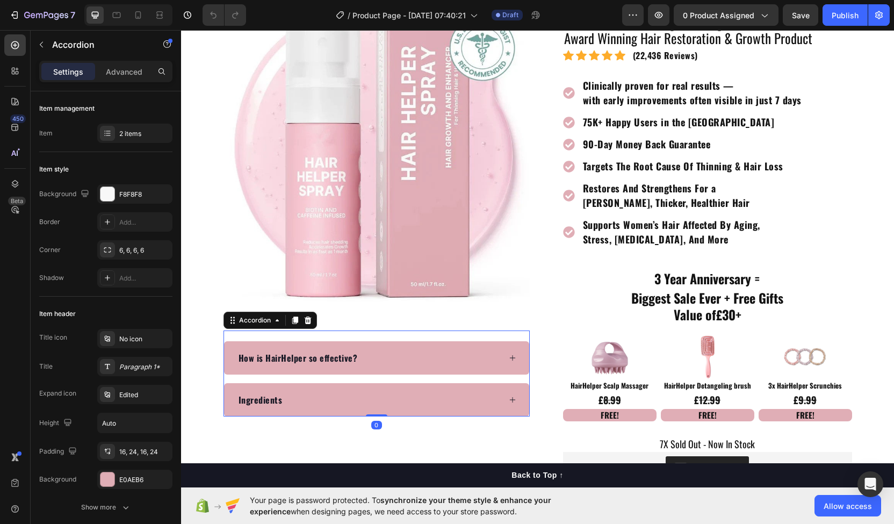
click at [365, 399] on div "Ingredients" at bounding box center [368, 400] width 263 height 16
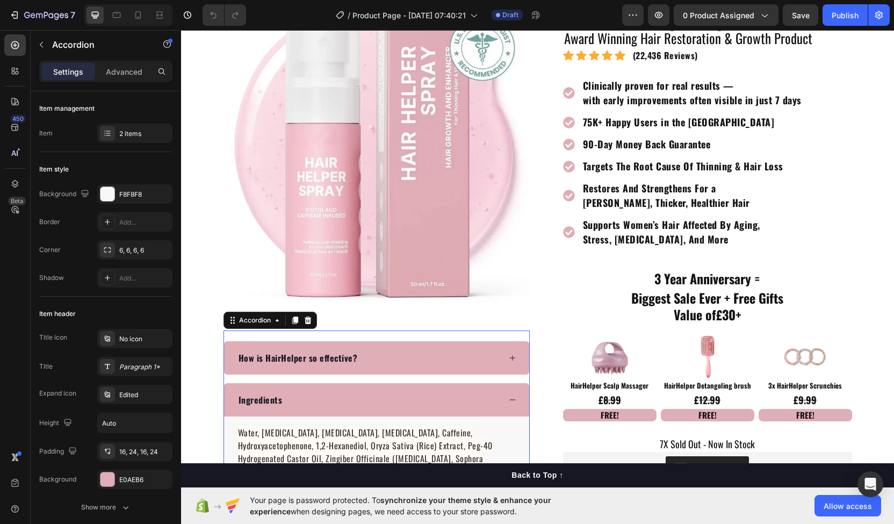
click at [429, 394] on div "Ingredients" at bounding box center [368, 400] width 263 height 16
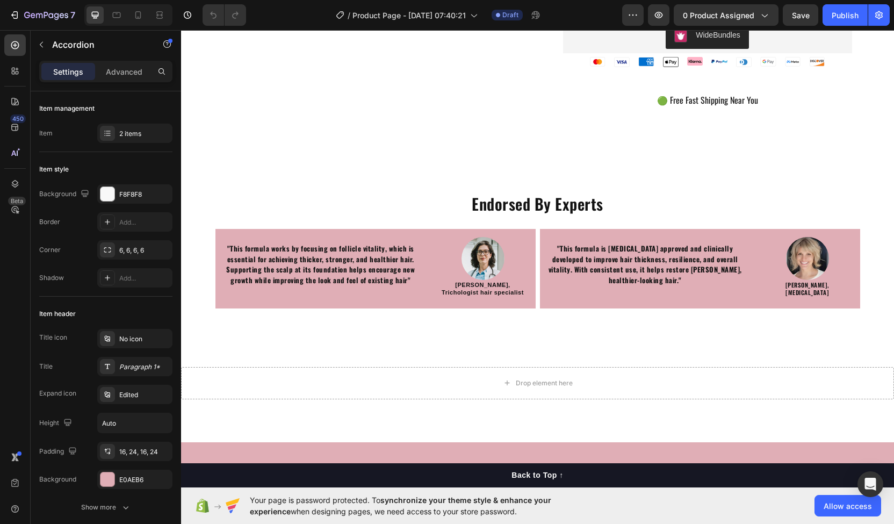
scroll to position [513, 0]
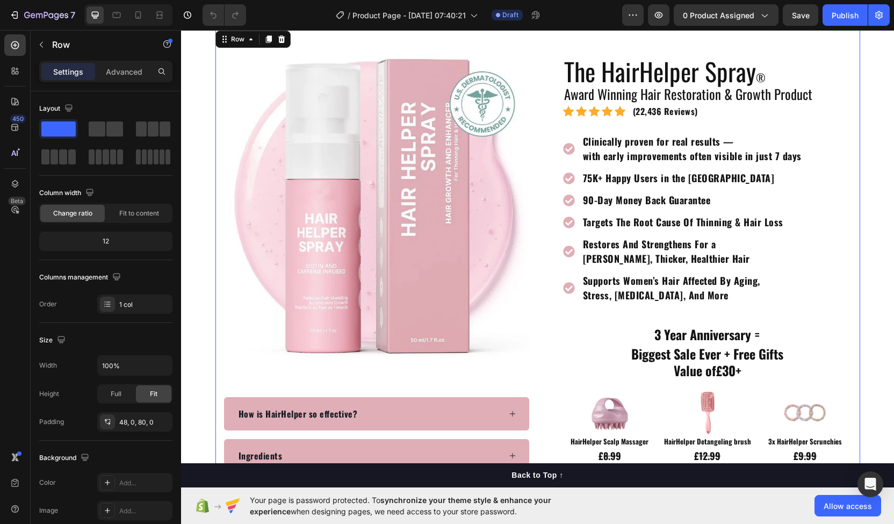
scroll to position [0, 0]
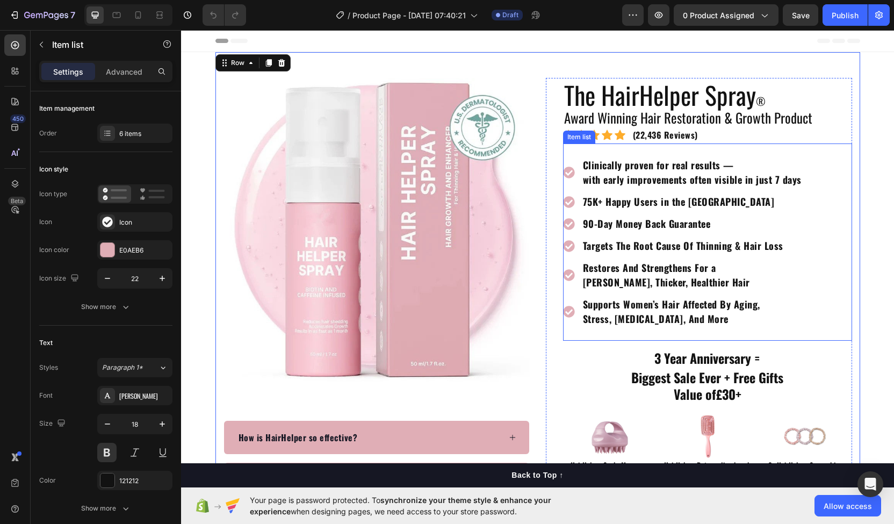
click at [658, 219] on p "90-Day Money Back Guarantee" at bounding box center [692, 223] width 219 height 15
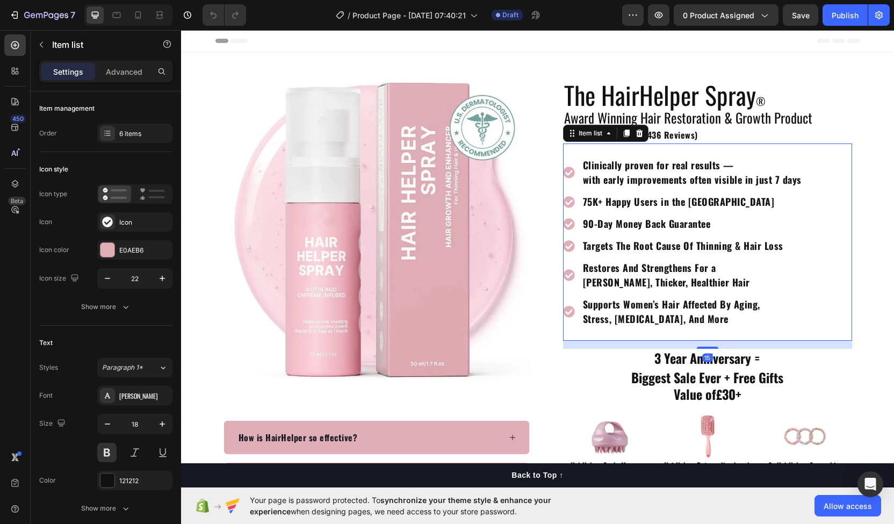
click at [664, 190] on div "Clinically proven for real results — with early improvements often visible in j…" at bounding box center [683, 241] width 240 height 171
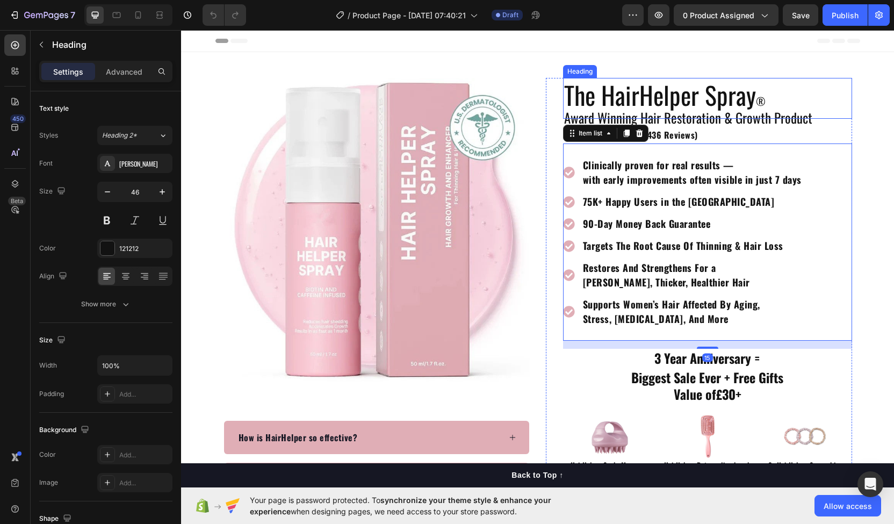
click at [646, 94] on h2 "The HairHelper Spray ®" at bounding box center [707, 98] width 289 height 41
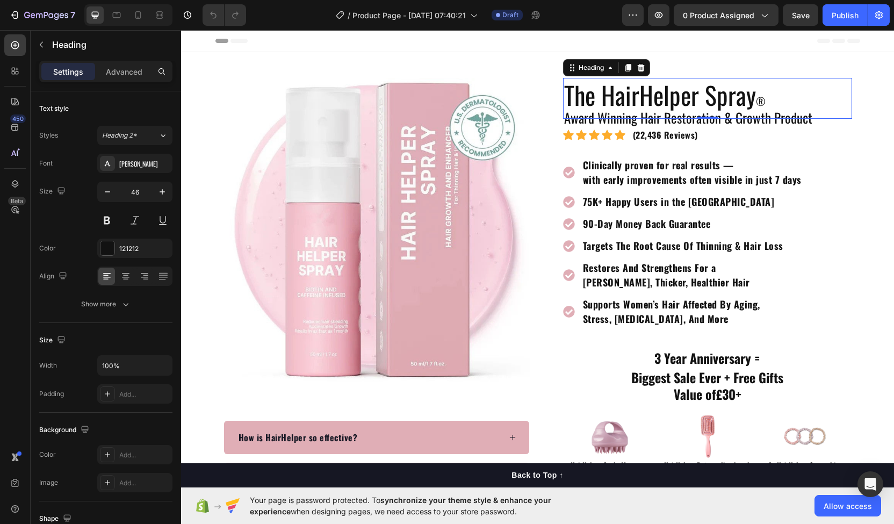
click at [646, 94] on h2 "The HairHelper Spray ®" at bounding box center [707, 98] width 289 height 41
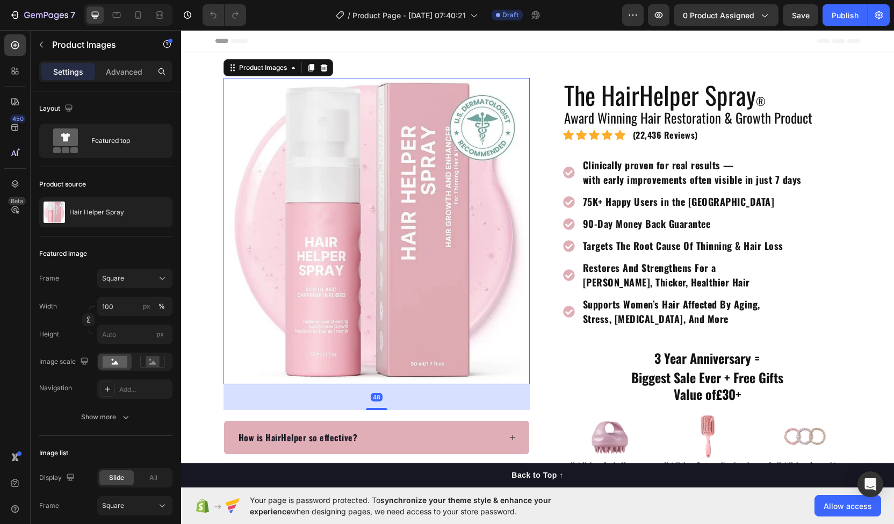
click at [511, 224] on img at bounding box center [376, 231] width 306 height 306
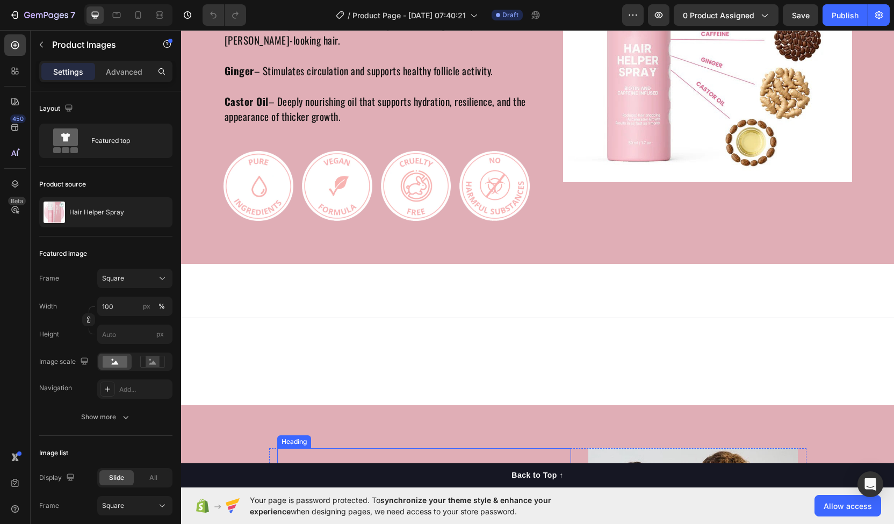
scroll to position [2363, 0]
click at [399, 199] on img at bounding box center [416, 186] width 70 height 70
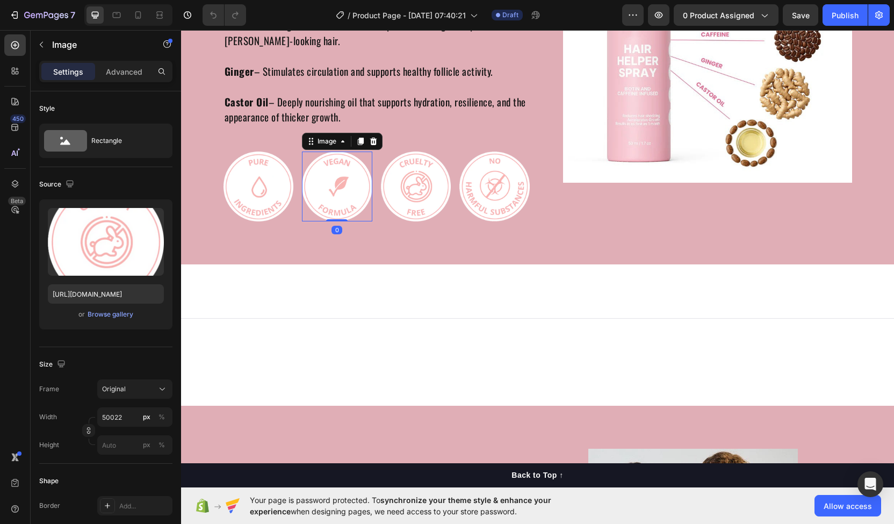
click at [330, 189] on img at bounding box center [337, 186] width 70 height 70
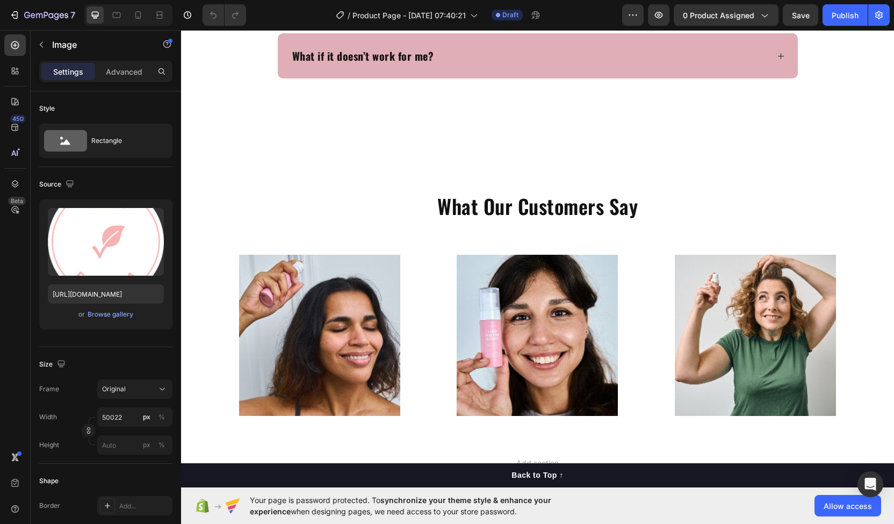
scroll to position [3512, 0]
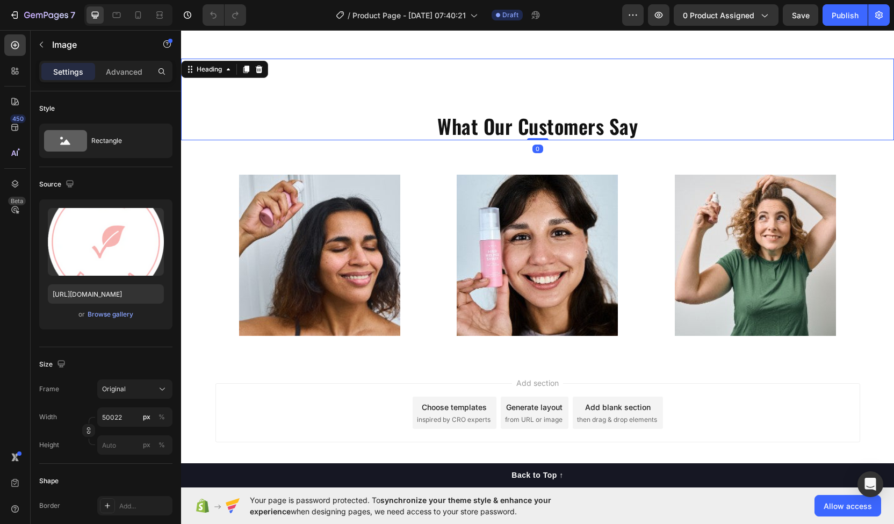
click at [425, 79] on div "What Our Customers Say Heading 0" at bounding box center [537, 100] width 713 height 82
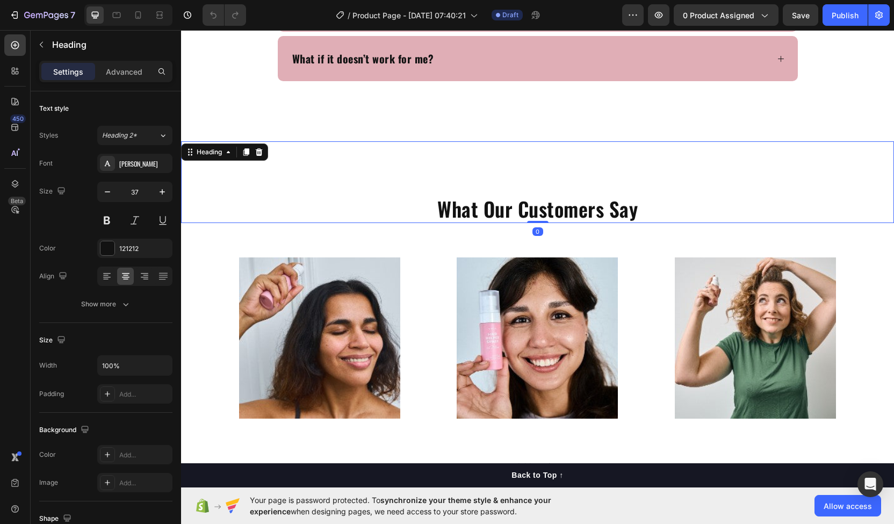
scroll to position [3429, 0]
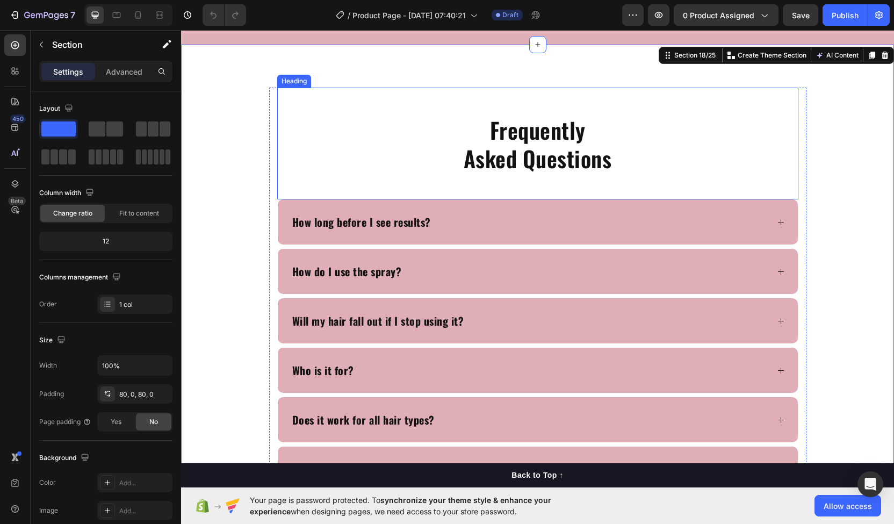
scroll to position [3019, 0]
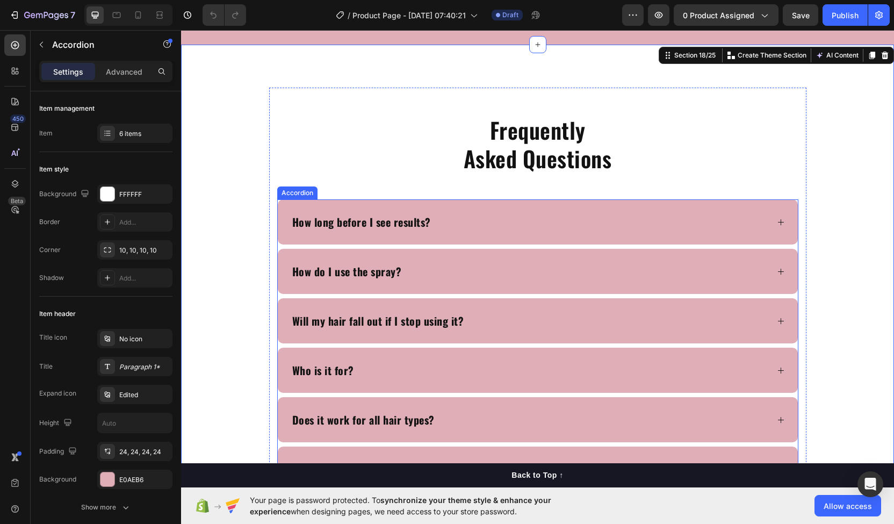
click at [439, 214] on div "How long before I see results?" at bounding box center [529, 221] width 477 height 19
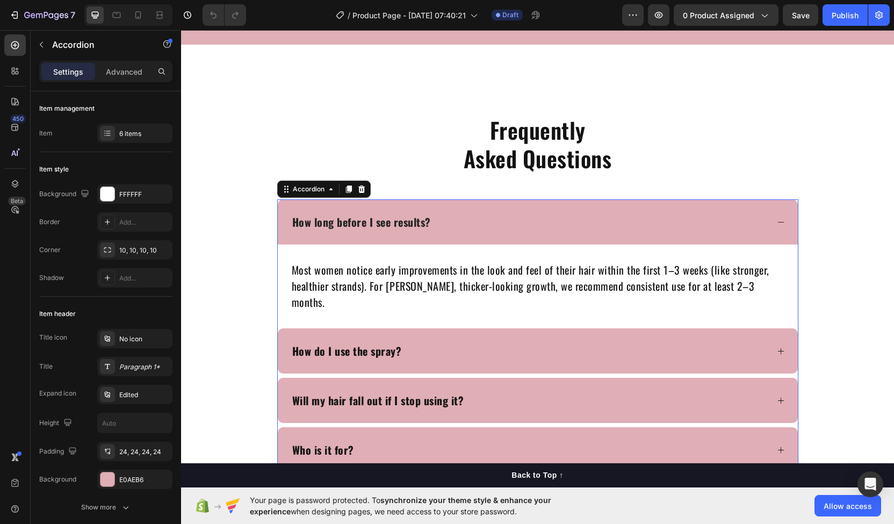
click at [439, 214] on div "How long before I see results?" at bounding box center [529, 221] width 477 height 19
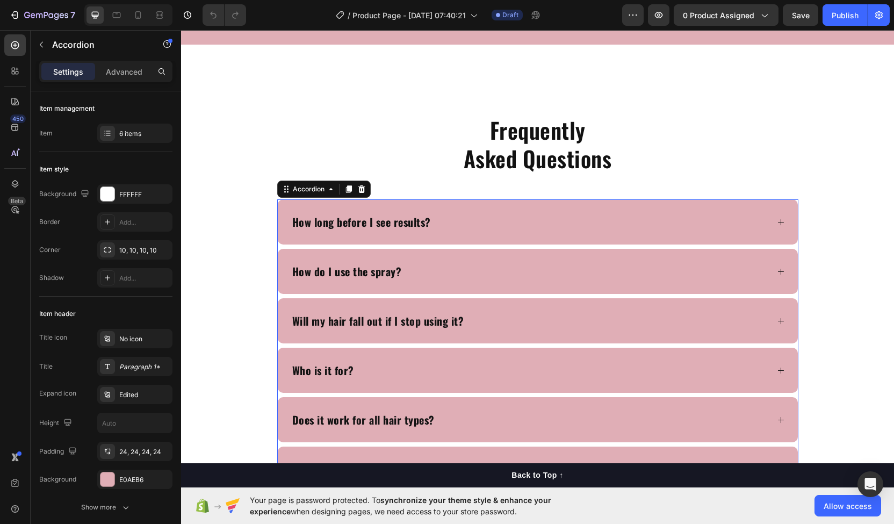
click at [407, 267] on div "How do I use the spray?" at bounding box center [529, 271] width 477 height 19
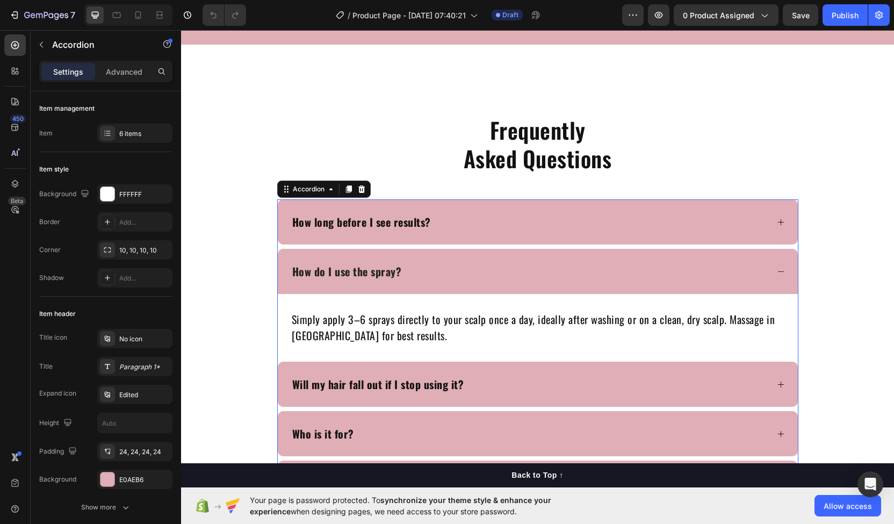
click at [407, 267] on div "How do I use the spray?" at bounding box center [529, 271] width 477 height 19
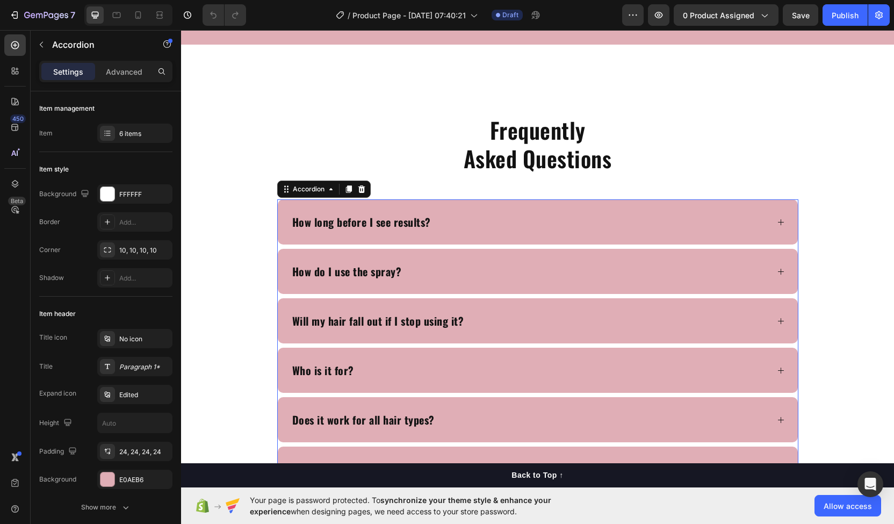
click at [407, 267] on div "How do I use the spray?" at bounding box center [529, 271] width 477 height 19
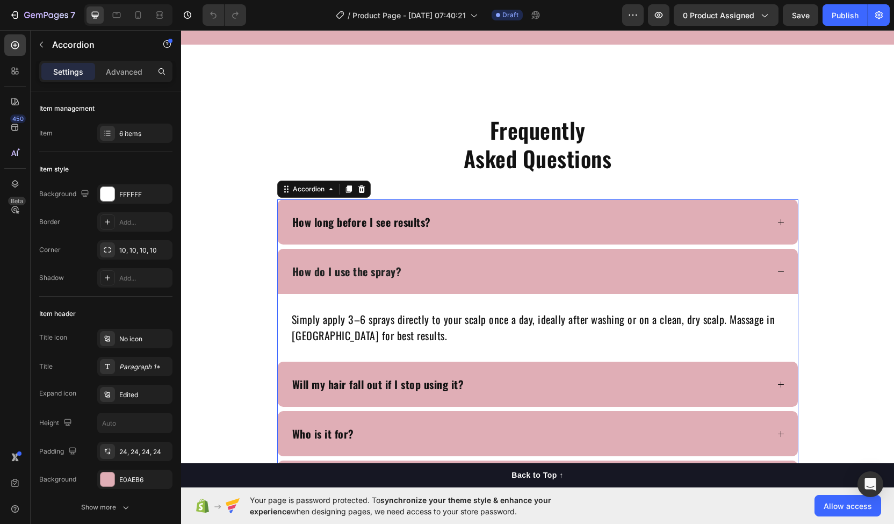
click at [407, 267] on div "How do I use the spray?" at bounding box center [529, 271] width 477 height 19
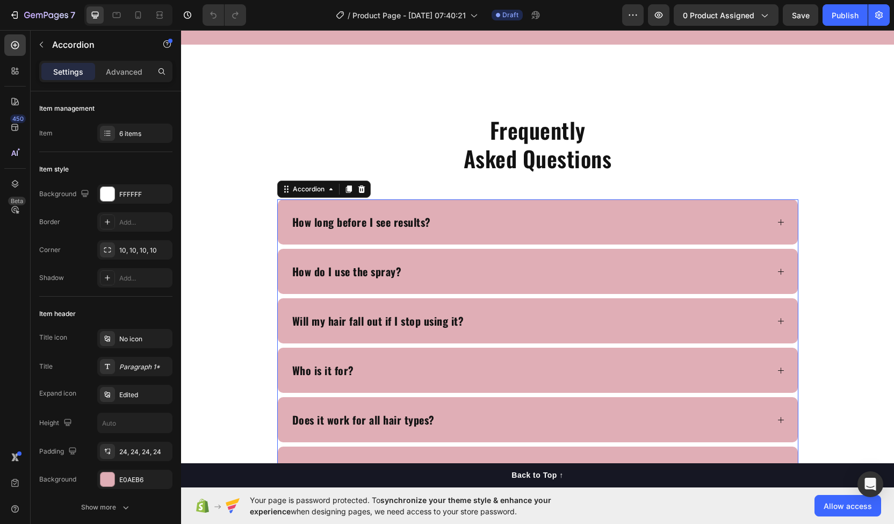
click at [400, 313] on p "Will my hair fall out if I stop using it?" at bounding box center [378, 321] width 172 height 16
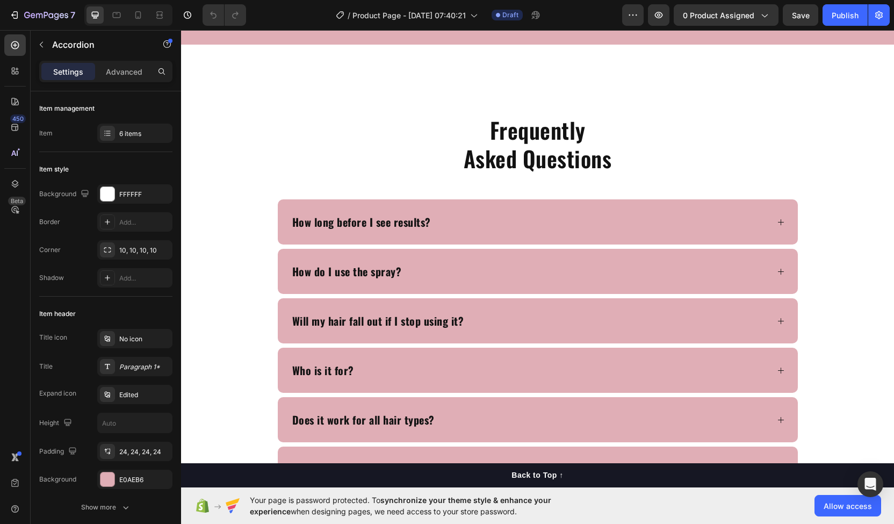
click at [571, 331] on div "Will my hair fall out if I stop using it?" at bounding box center [538, 320] width 520 height 45
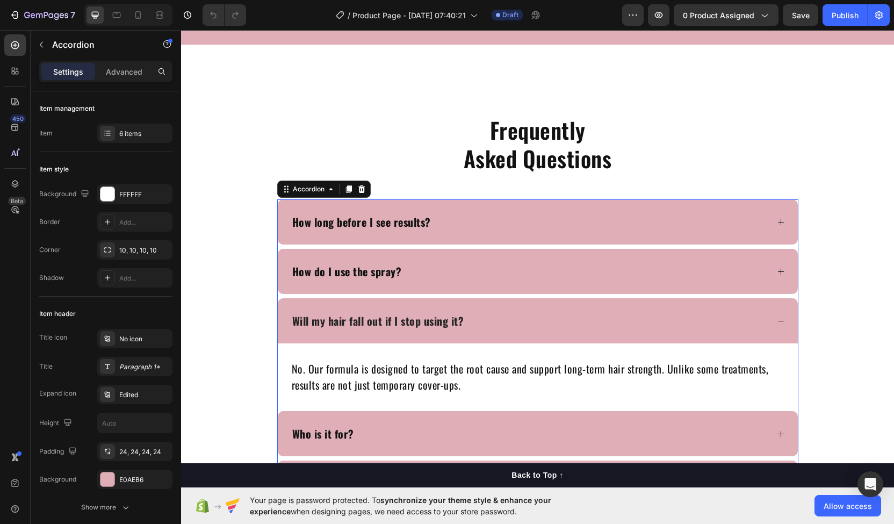
click at [571, 331] on div "Will my hair fall out if I stop using it?" at bounding box center [538, 320] width 520 height 45
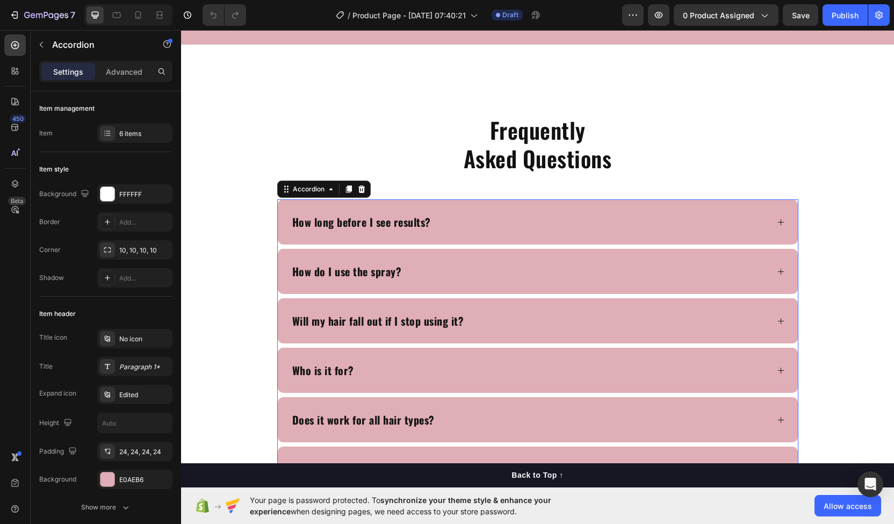
click at [551, 350] on div "Who is it for?" at bounding box center [538, 369] width 520 height 45
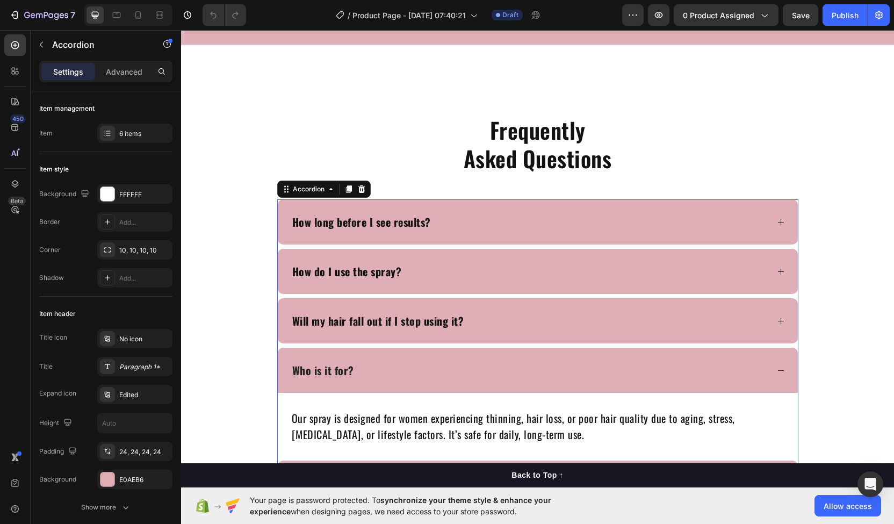
click at [521, 355] on div "Who is it for?" at bounding box center [538, 369] width 520 height 45
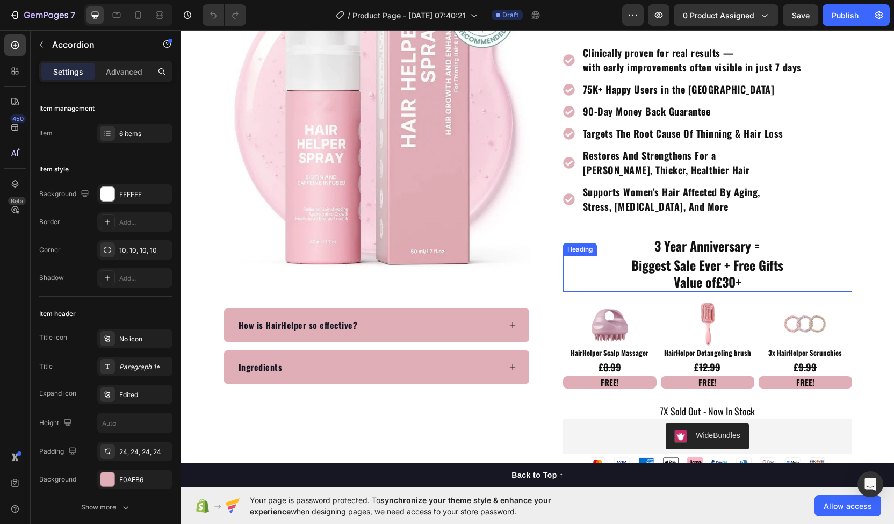
scroll to position [0, 0]
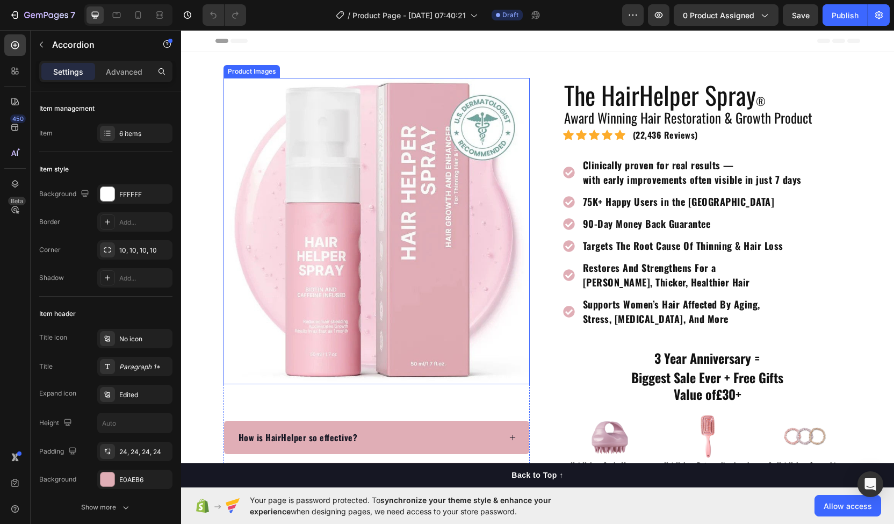
click at [509, 180] on img at bounding box center [376, 231] width 306 height 306
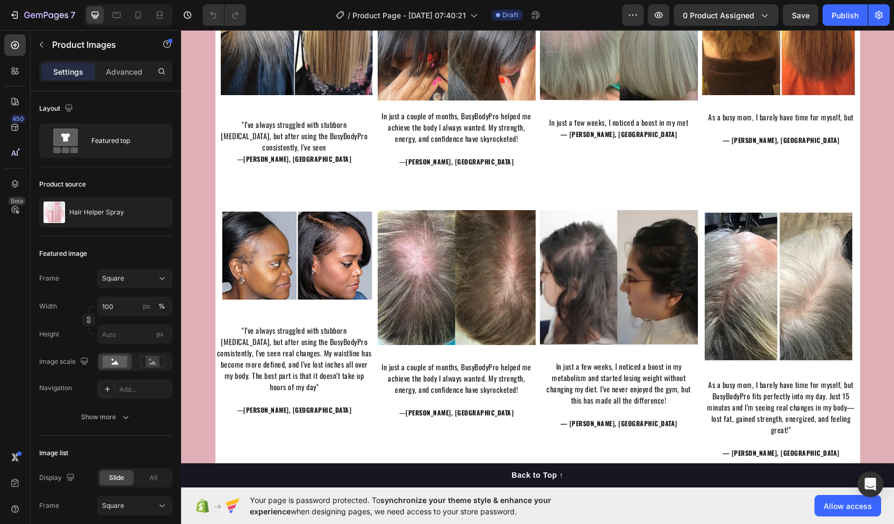
scroll to position [1176, 0]
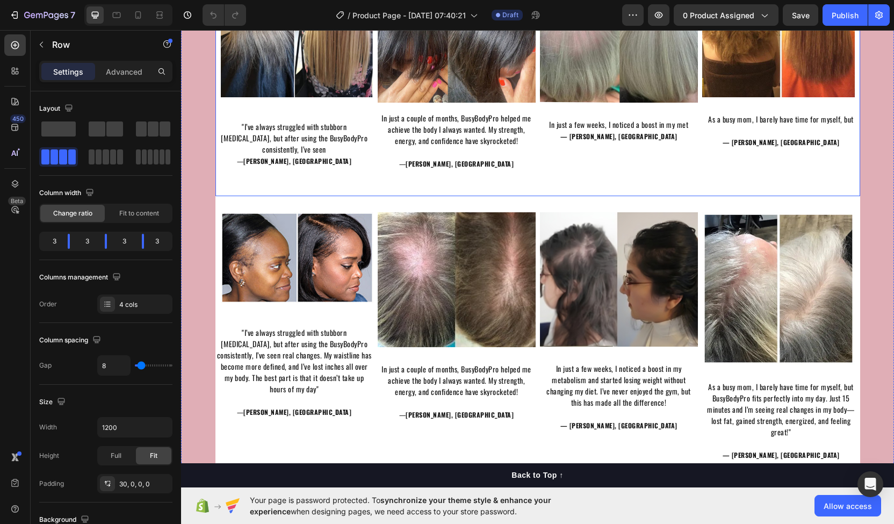
click at [571, 188] on div "Image In just a few weeks, I noticed a boost in my met — [PERSON_NAME], Bristol…" at bounding box center [619, 70] width 158 height 251
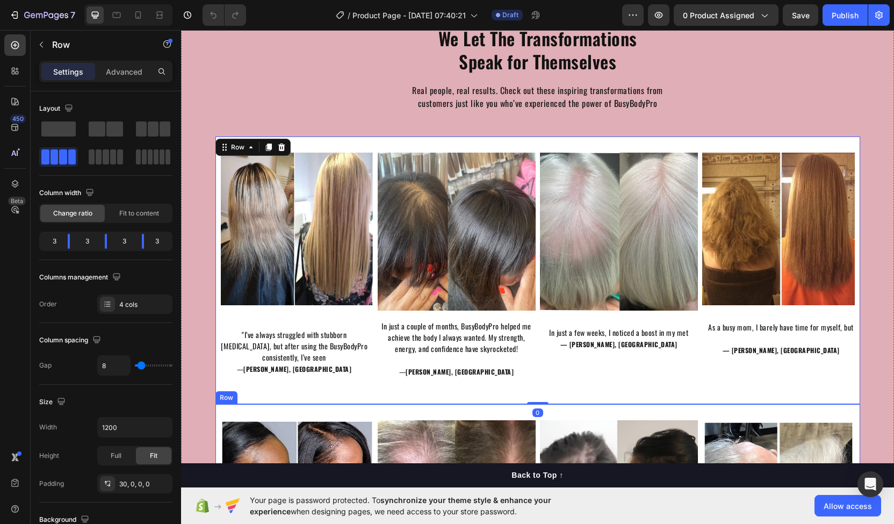
scroll to position [963, 0]
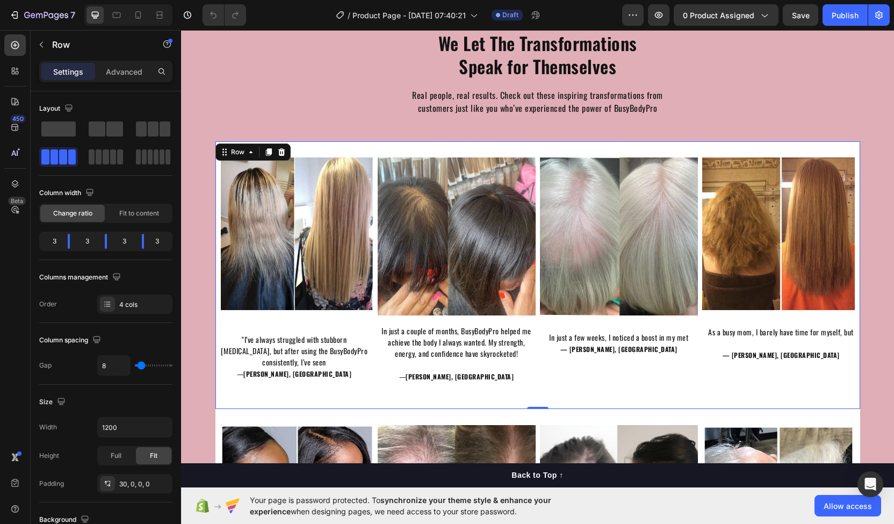
click at [469, 151] on div "Image "I’ve always struggled with stubborn [MEDICAL_DATA], but after using the …" at bounding box center [537, 274] width 644 height 267
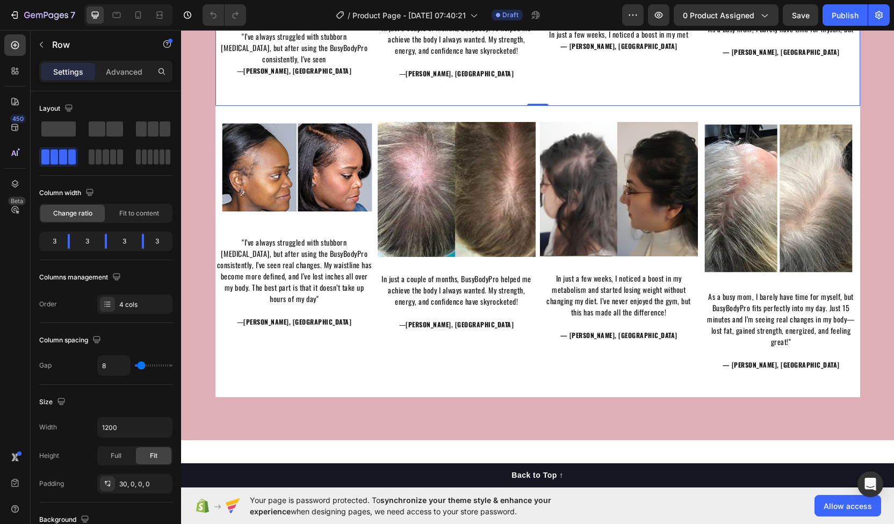
scroll to position [1267, 0]
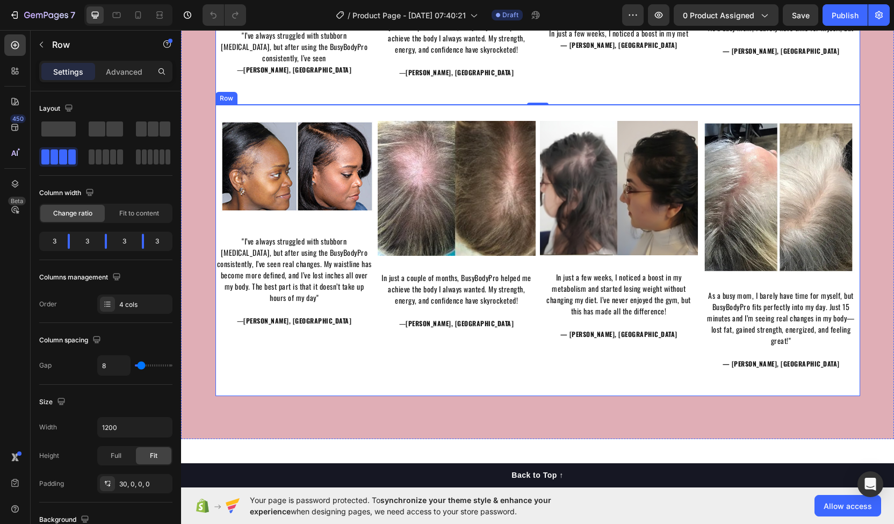
click at [549, 389] on div "Image In just a few weeks, I noticed a boost in my metabolism and started losin…" at bounding box center [619, 258] width 158 height 275
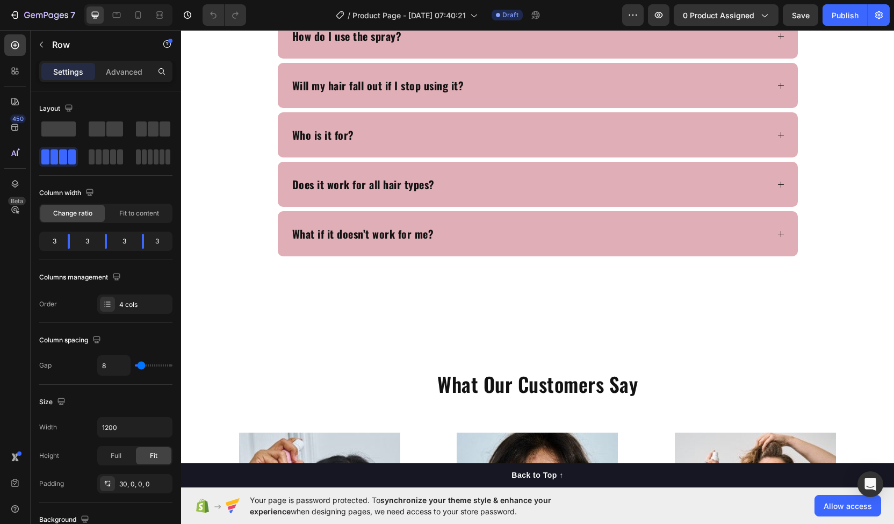
scroll to position [3250, 0]
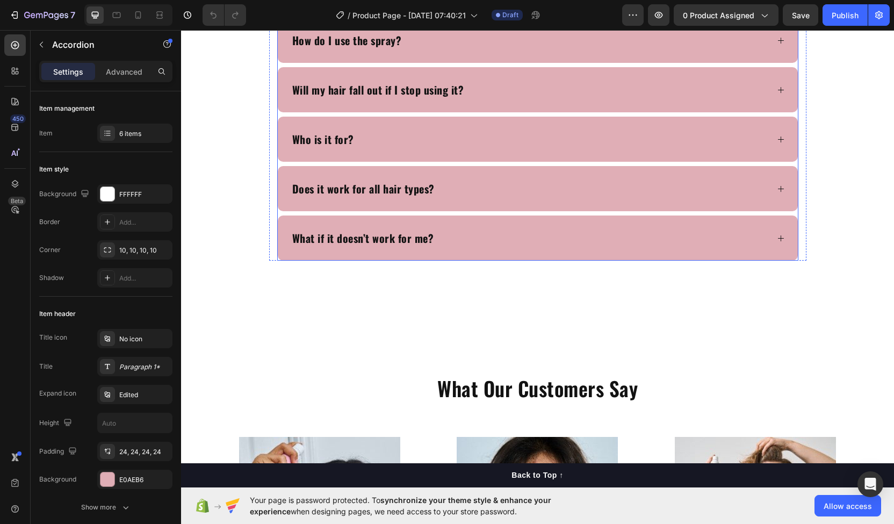
click at [433, 241] on div "What if it doesn’t work for me?" at bounding box center [529, 237] width 477 height 19
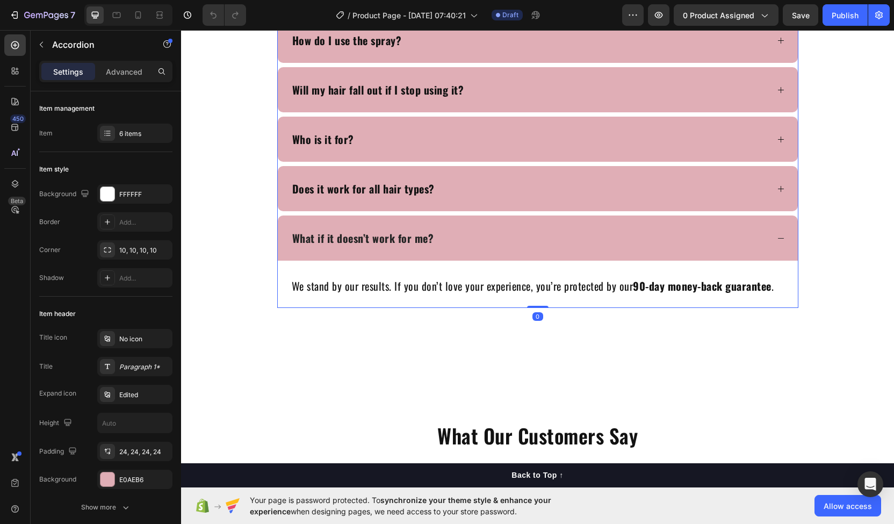
click at [433, 241] on div "What if it doesn’t work for me?" at bounding box center [529, 237] width 477 height 19
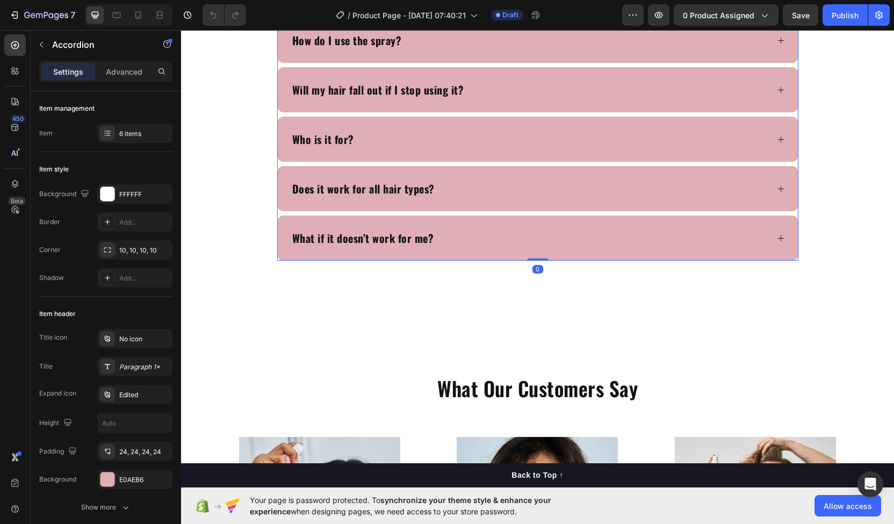
click at [418, 192] on p "Does it work for all hair types?" at bounding box center [363, 188] width 142 height 16
click at [476, 192] on div "Does it work for all hair types?" at bounding box center [529, 188] width 477 height 19
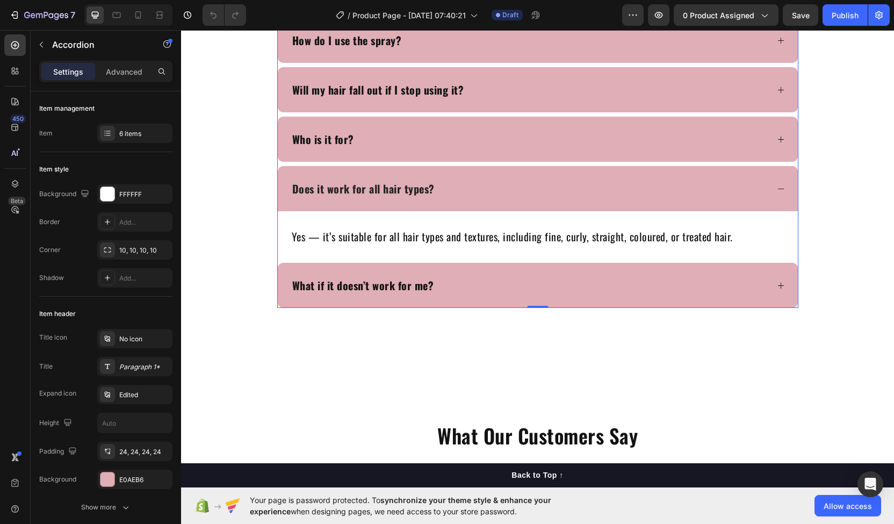
click at [476, 192] on div "Does it work for all hair types?" at bounding box center [529, 188] width 477 height 19
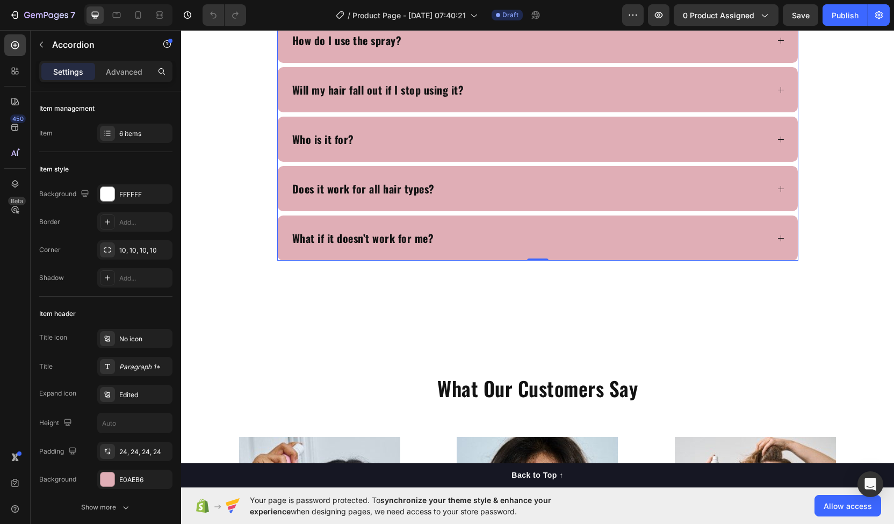
click at [476, 192] on div "Does it work for all hair types?" at bounding box center [529, 188] width 477 height 19
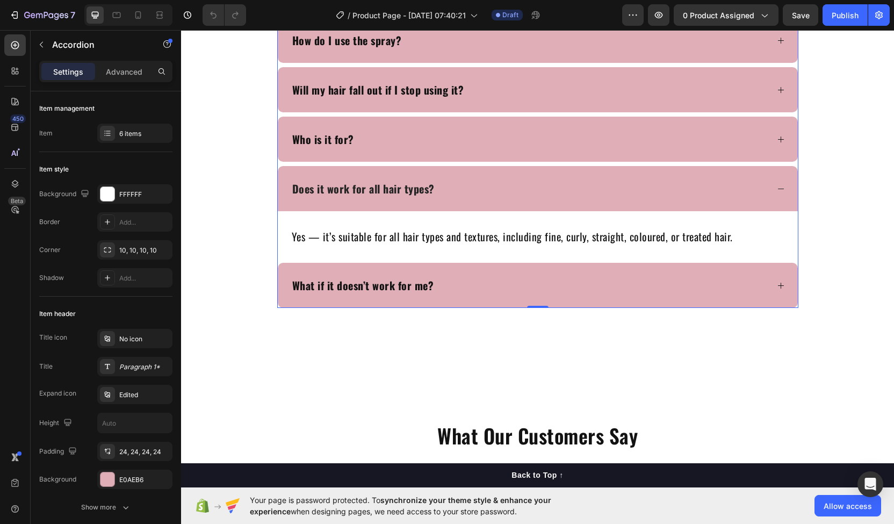
click at [476, 192] on div "Does it work for all hair types?" at bounding box center [529, 188] width 477 height 19
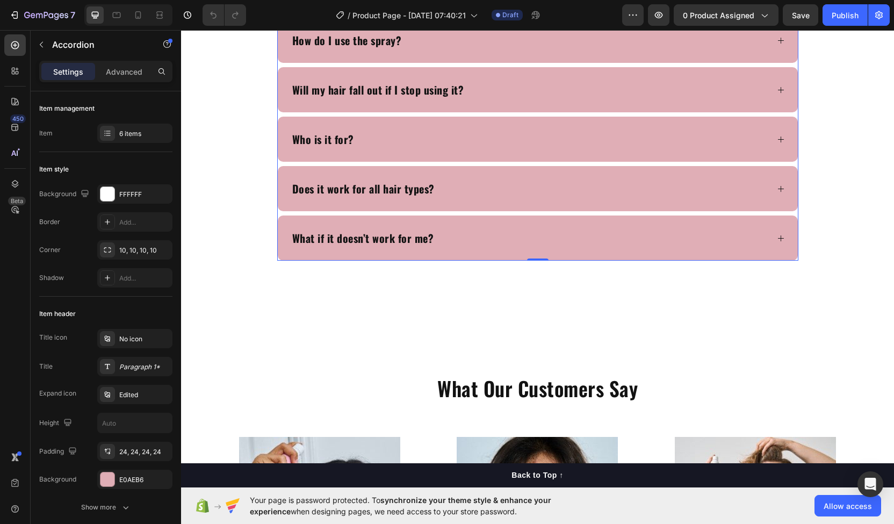
click at [467, 153] on div "Who is it for?" at bounding box center [538, 139] width 520 height 45
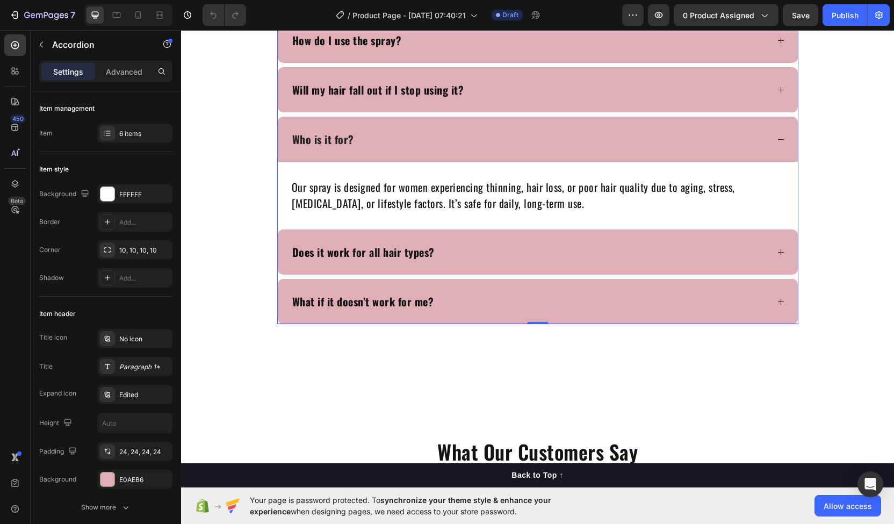
click at [467, 153] on div "Who is it for?" at bounding box center [538, 139] width 520 height 45
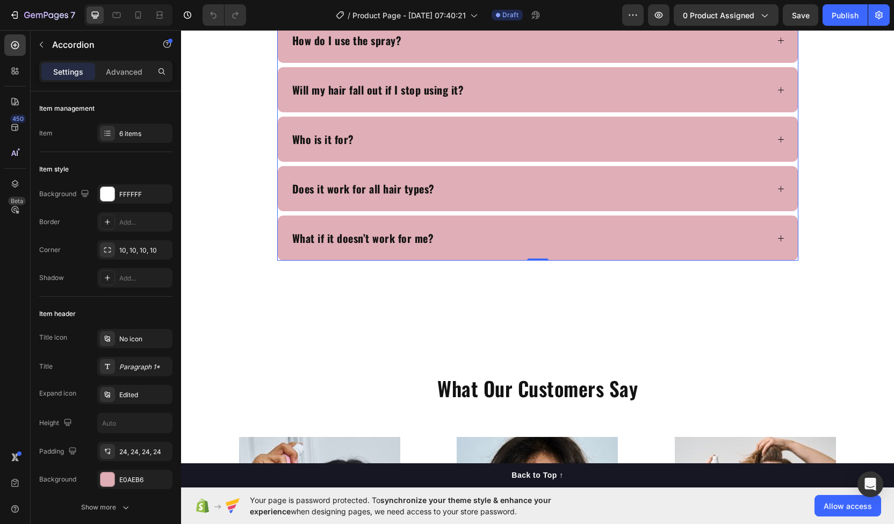
click at [487, 102] on div "Will my hair fall out if I stop using it?" at bounding box center [538, 89] width 520 height 45
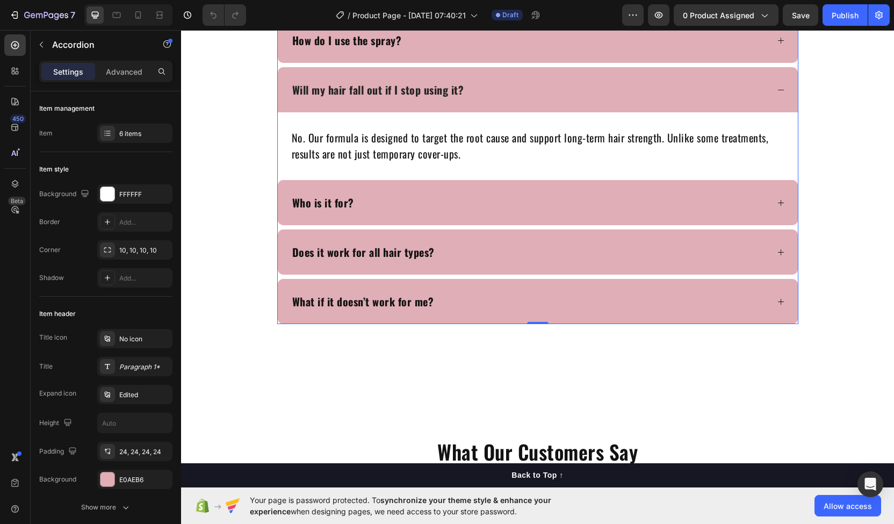
click at [487, 102] on div "Will my hair fall out if I stop using it?" at bounding box center [538, 89] width 520 height 45
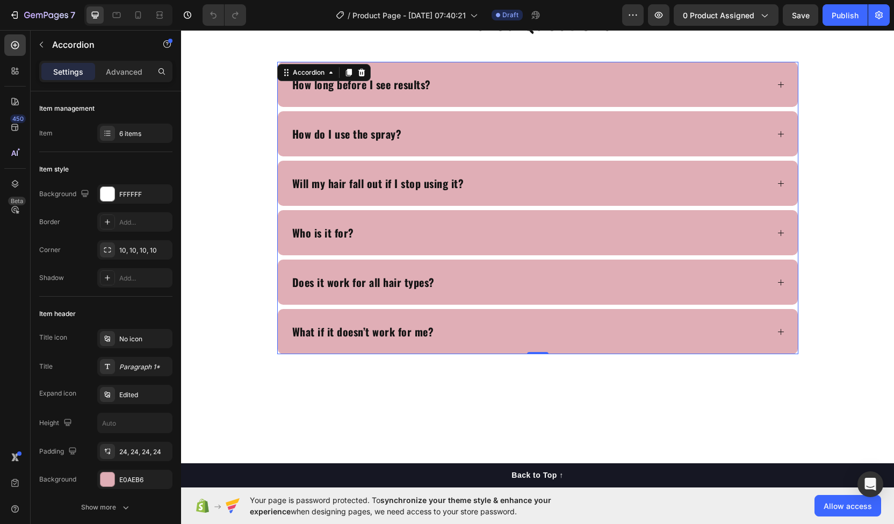
scroll to position [3156, 0]
click at [461, 141] on div "How do I use the spray?" at bounding box center [529, 134] width 477 height 19
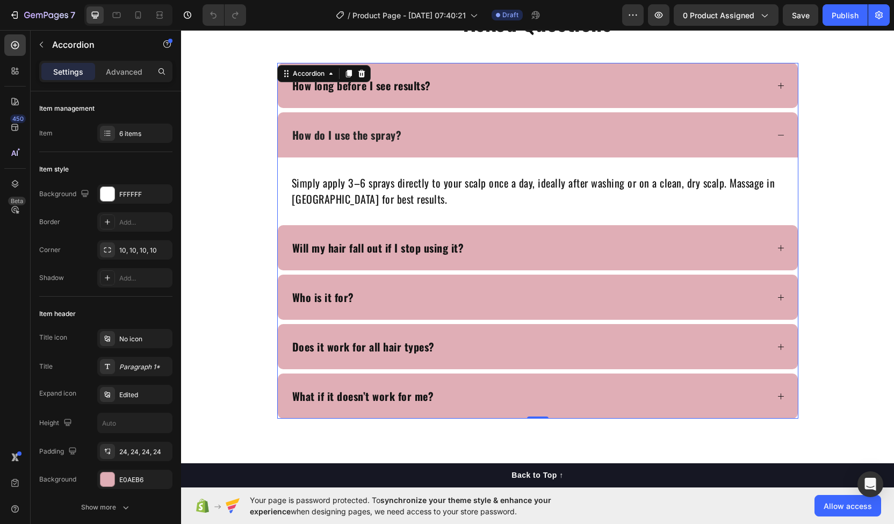
click at [516, 94] on div "How long before I see results?" at bounding box center [538, 85] width 520 height 45
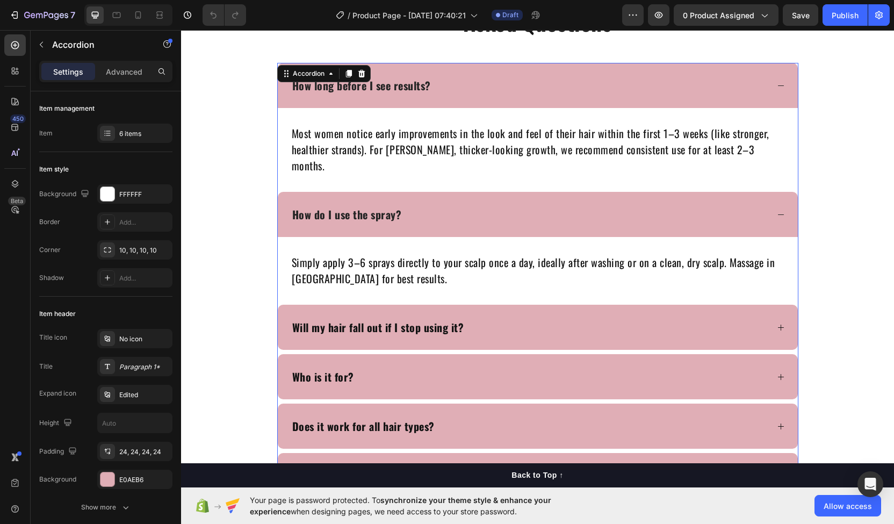
click at [469, 205] on div "How do I use the spray?" at bounding box center [529, 214] width 477 height 19
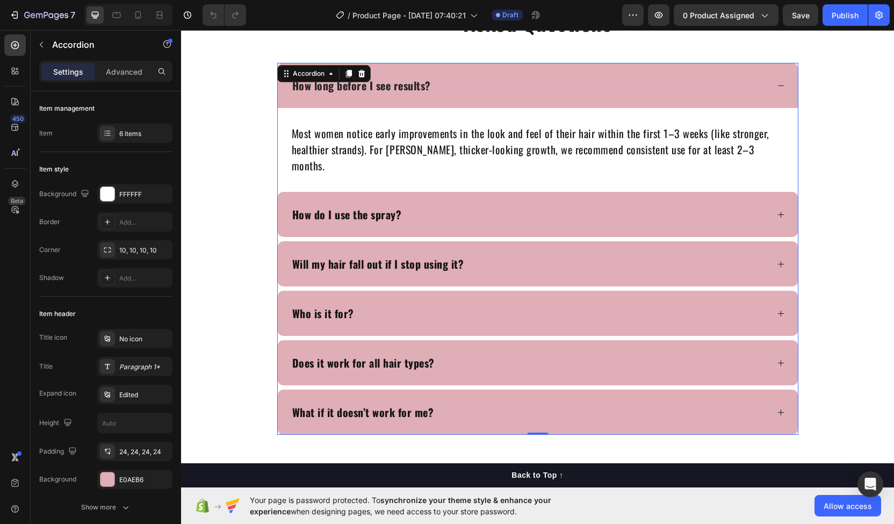
click at [503, 93] on div "How long before I see results?" at bounding box center [529, 85] width 477 height 19
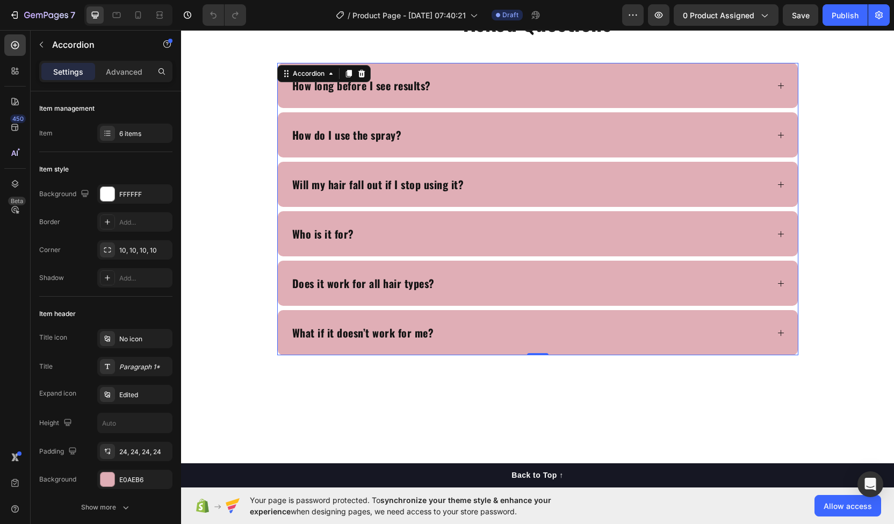
click at [506, 323] on div "What if it doesn’t work for me?" at bounding box center [529, 332] width 477 height 19
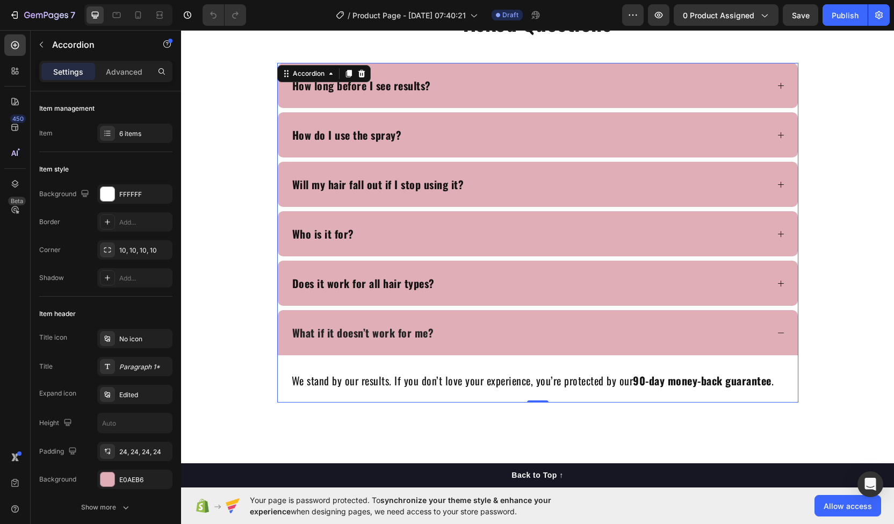
click at [506, 323] on div "What if it doesn’t work for me?" at bounding box center [529, 332] width 477 height 19
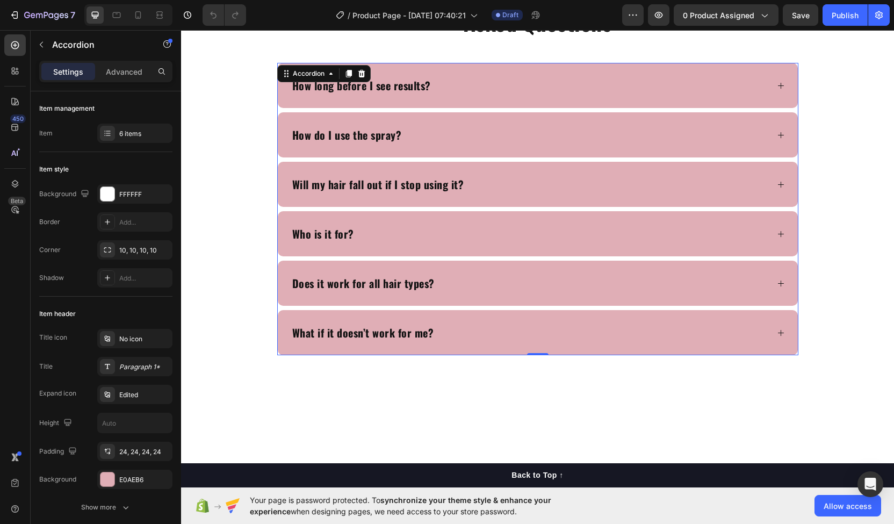
click at [506, 323] on div "What if it doesn’t work for me?" at bounding box center [529, 332] width 477 height 19
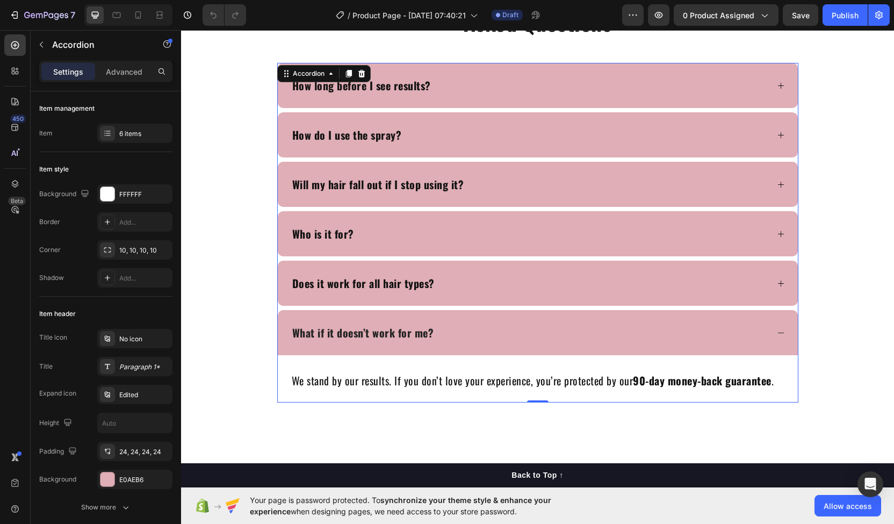
click at [506, 323] on div "What if it doesn’t work for me?" at bounding box center [529, 332] width 477 height 19
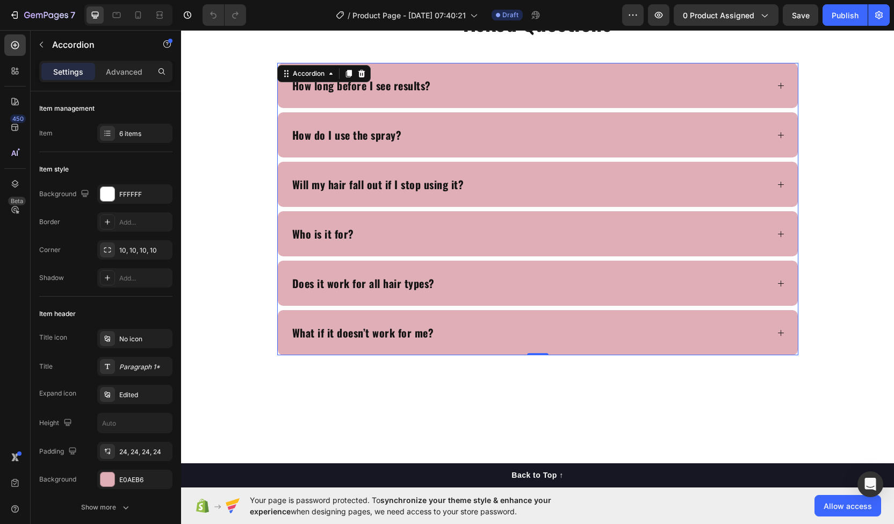
click at [506, 323] on div "What if it doesn’t work for me?" at bounding box center [529, 332] width 477 height 19
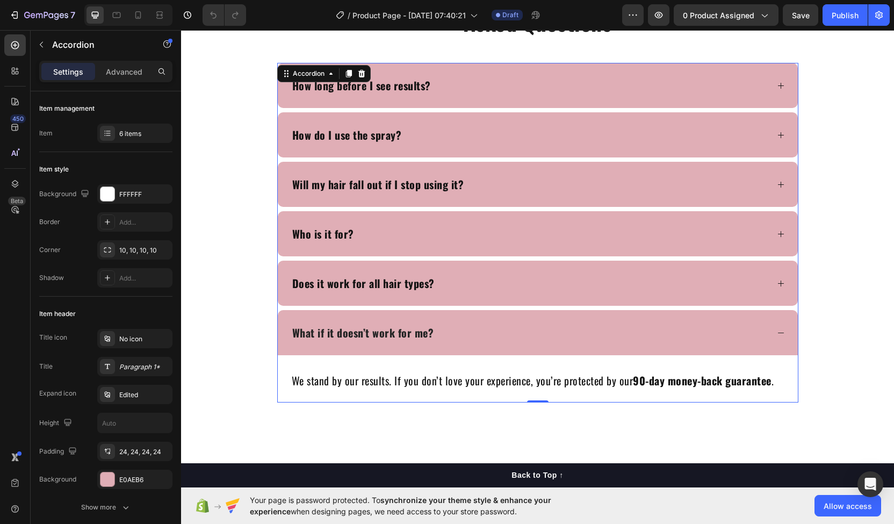
click at [499, 276] on div "Does it work for all hair types?" at bounding box center [529, 282] width 477 height 19
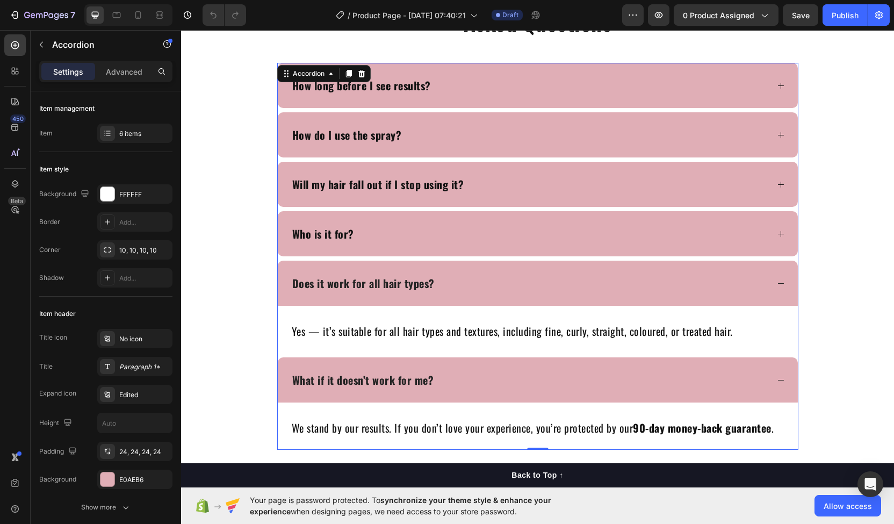
click at [497, 281] on div "Does it work for all hair types?" at bounding box center [529, 282] width 477 height 19
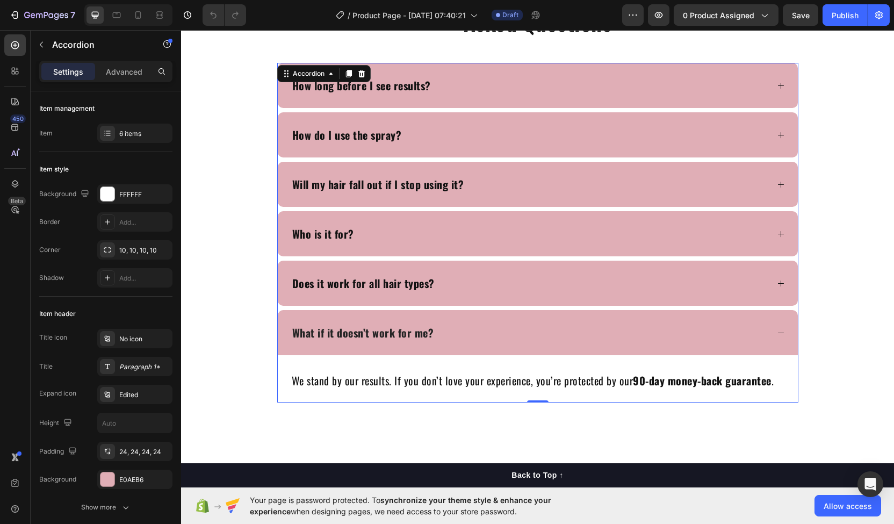
click at [482, 317] on div "What if it doesn’t work for me?" at bounding box center [538, 332] width 520 height 45
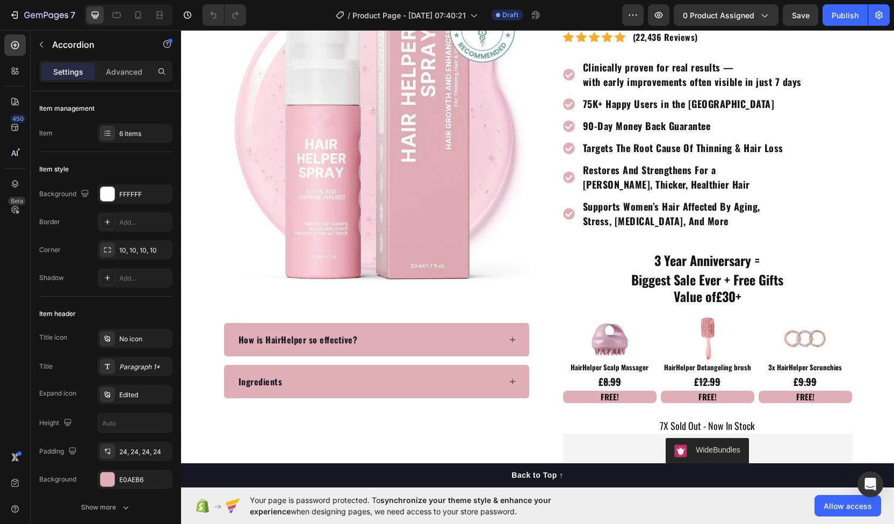
scroll to position [0, 0]
